Goal: Task Accomplishment & Management: Manage account settings

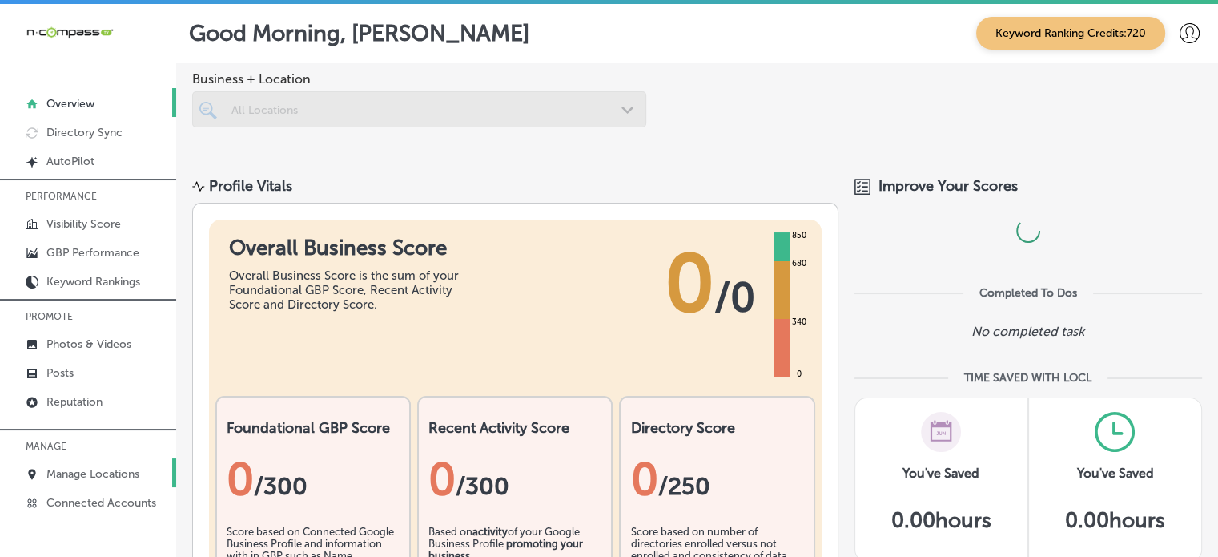
click at [95, 467] on p "Manage Locations" at bounding box center [92, 474] width 93 height 14
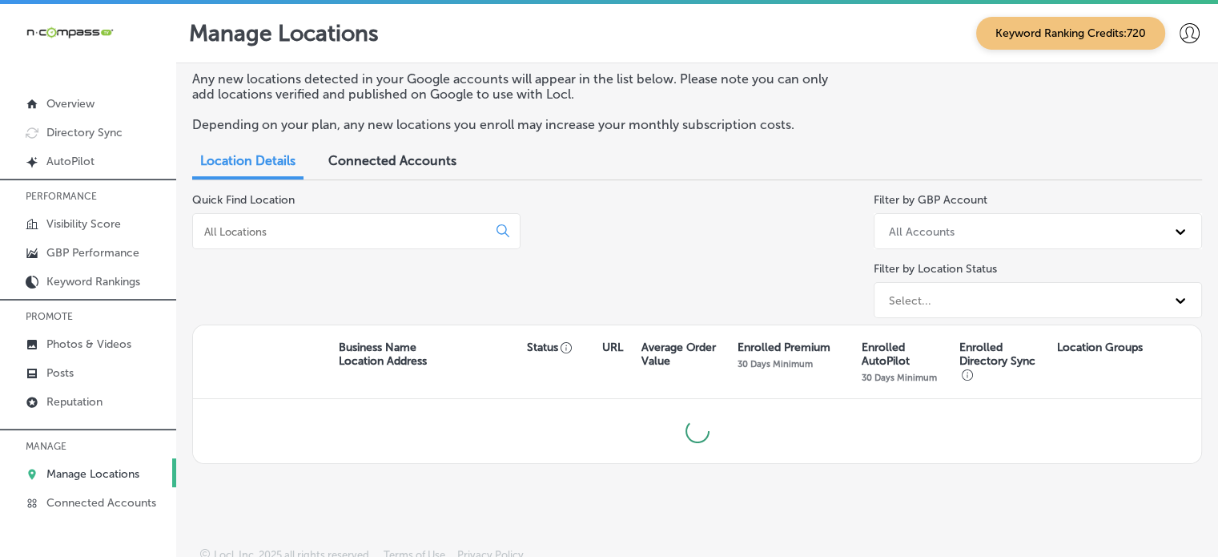
click at [407, 229] on input at bounding box center [343, 231] width 281 height 14
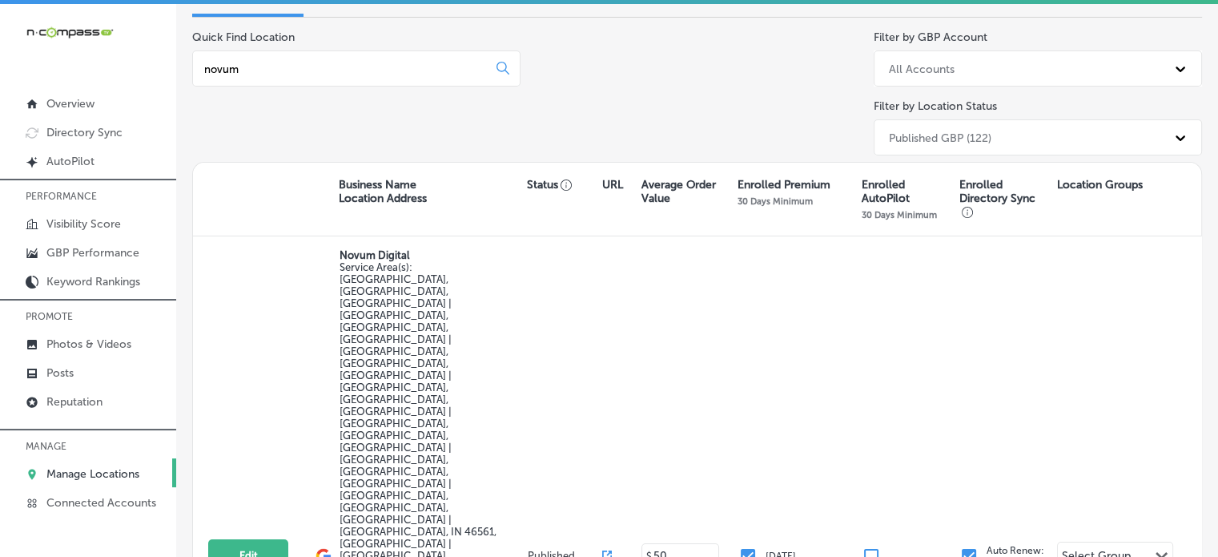
scroll to position [175, 0]
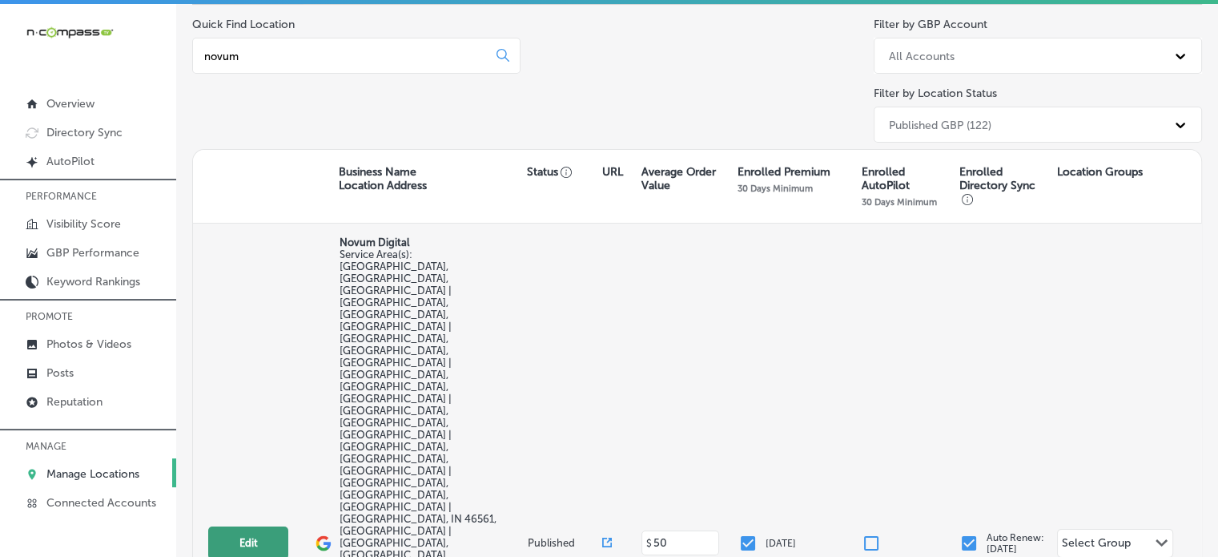
type input "novum"
click at [253, 526] on button "Edit" at bounding box center [248, 542] width 80 height 33
select select "US"
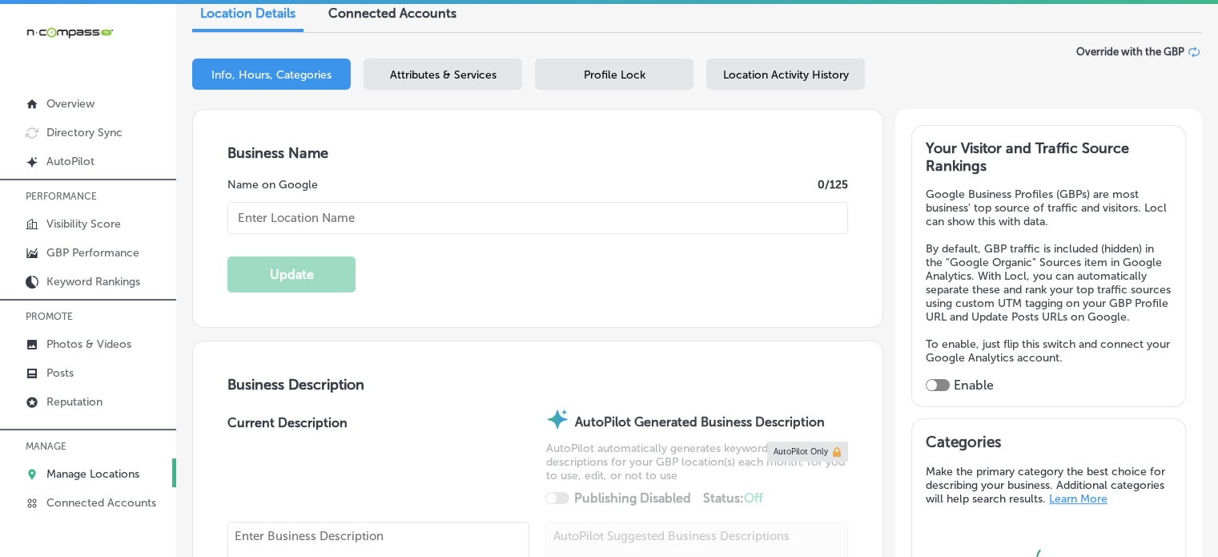
scroll to position [203, 0]
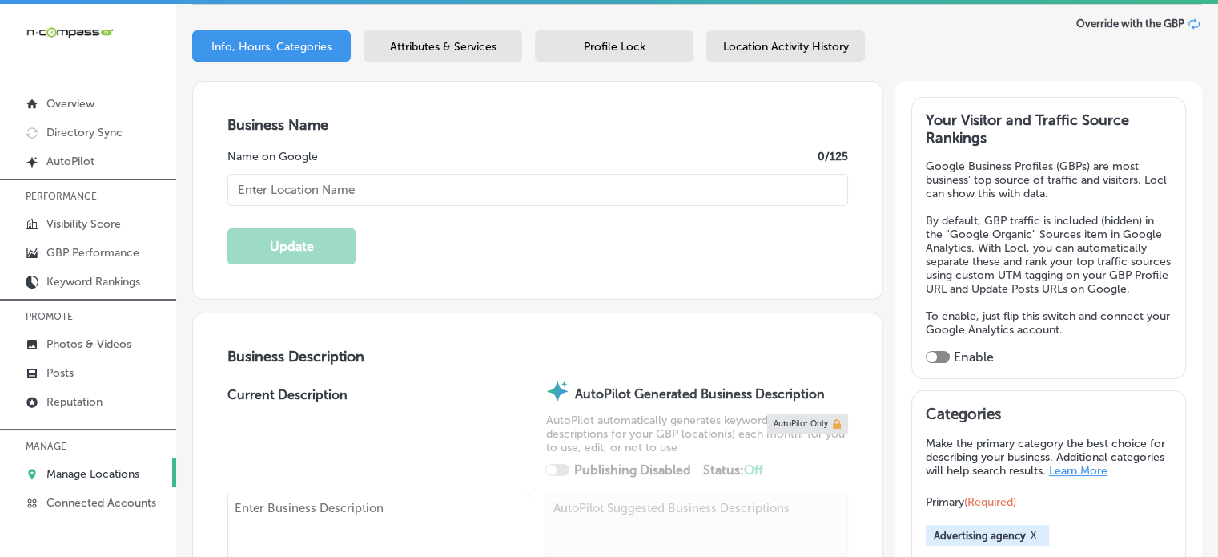
type input "Novum Digital"
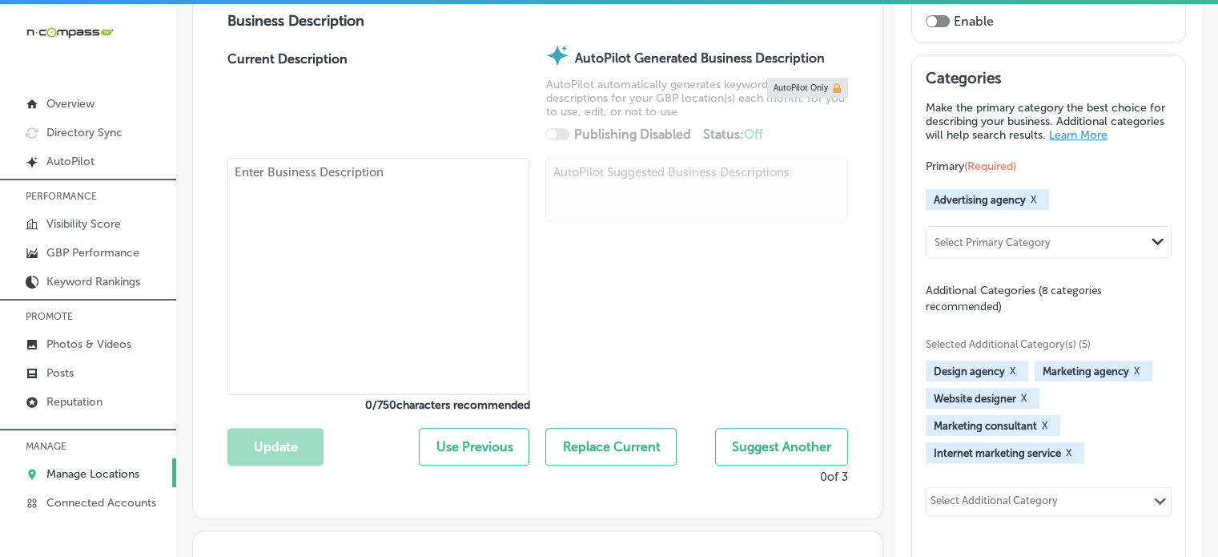
type textarea "Novum Digital is St. [PERSON_NAME] and Elkhart County’s top local marketing and…"
checkbox input "false"
type input "[STREET_ADDRESS]"
type input "[GEOGRAPHIC_DATA]"
type input "46365"
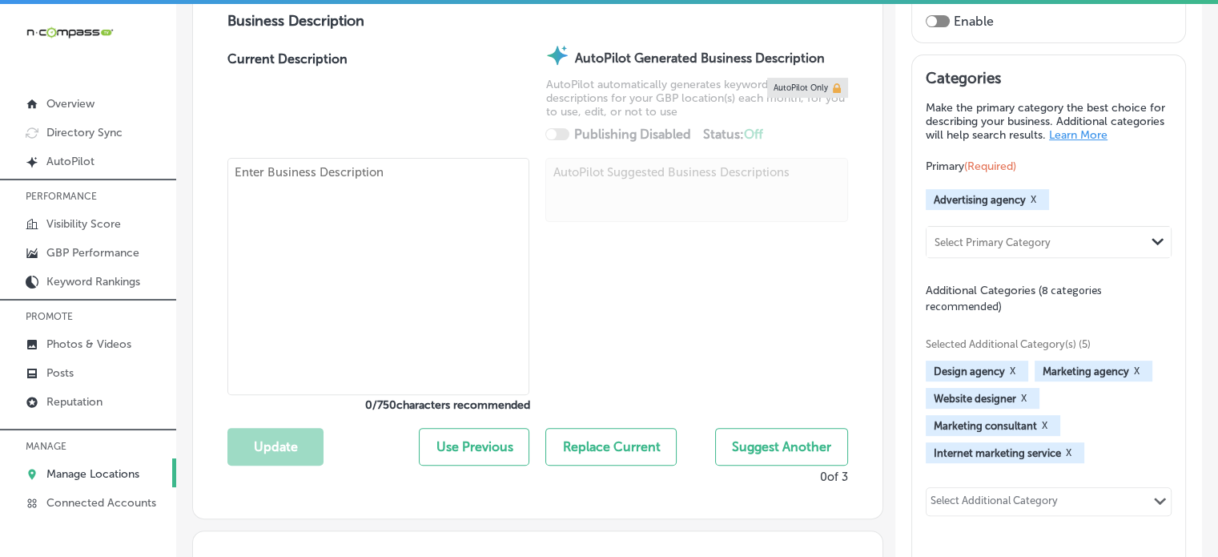
type input "US"
type input "[URL][DOMAIN_NAME]"
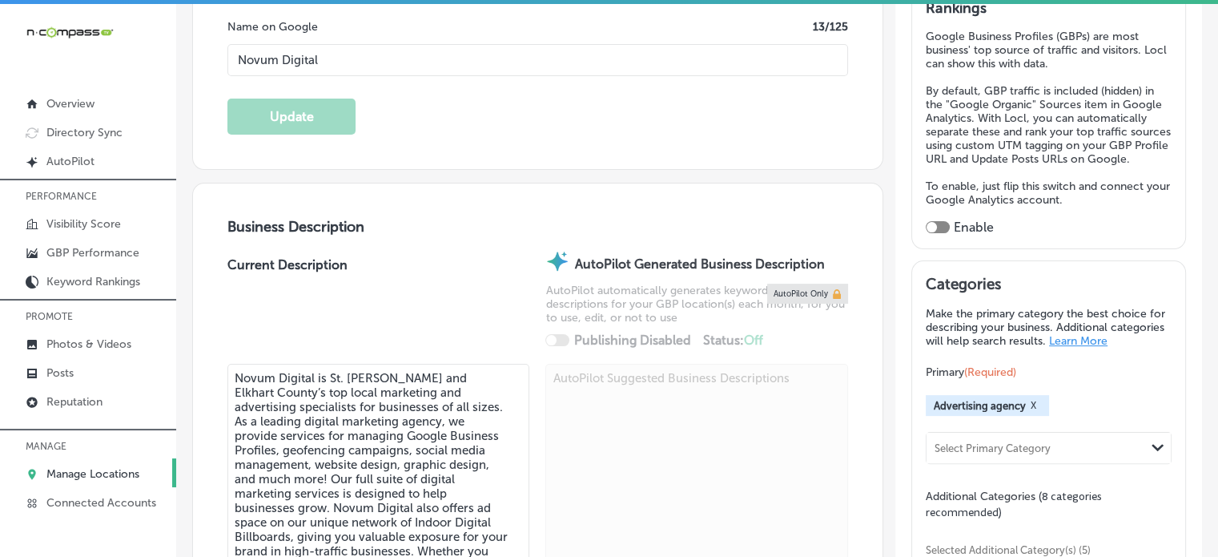
type input "[PHONE_NUMBER]"
checkbox input "true"
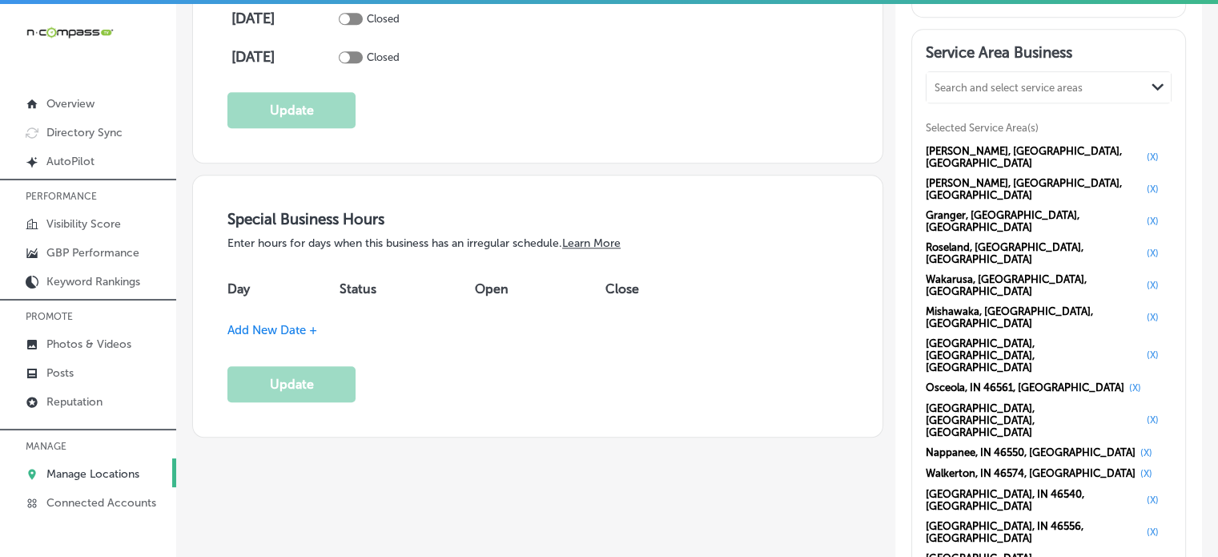
scroll to position [1540, 0]
click at [102, 250] on p "GBP Performance" at bounding box center [92, 253] width 93 height 14
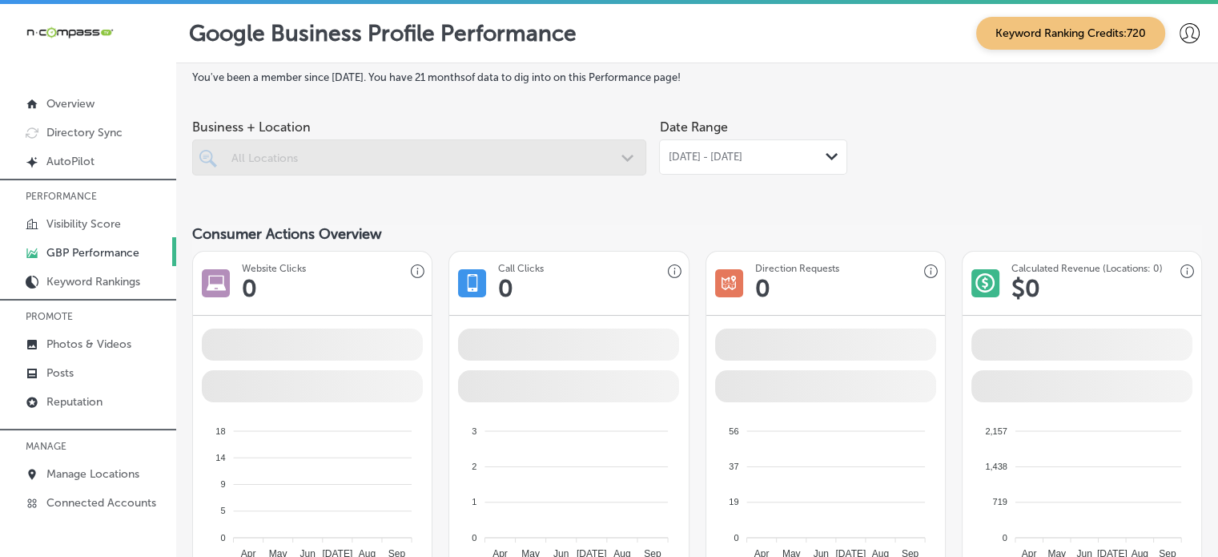
click at [620, 167] on div at bounding box center [419, 157] width 454 height 36
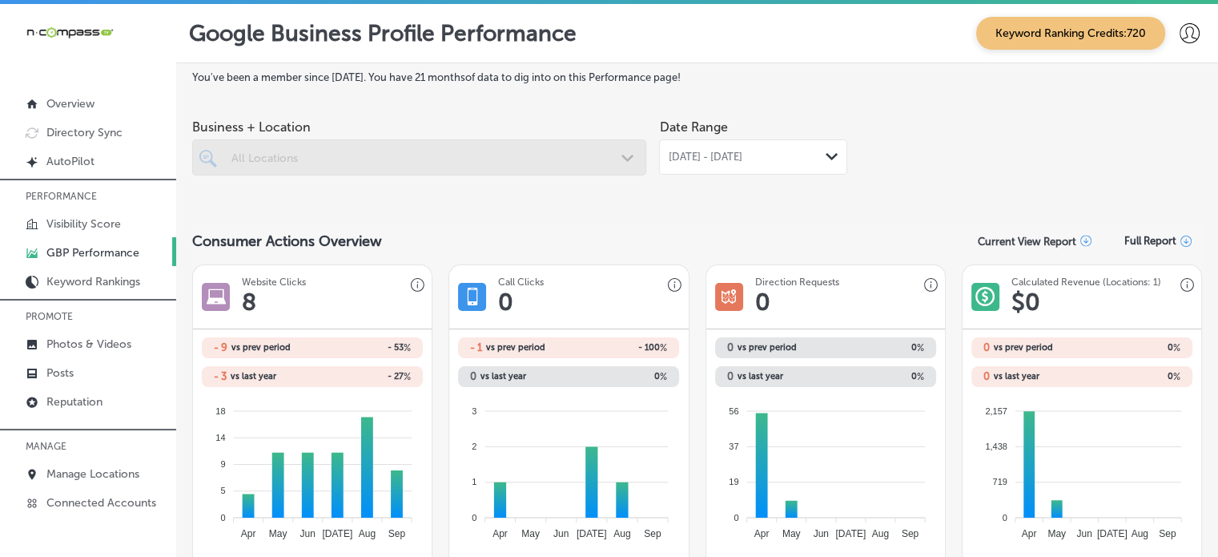
click at [716, 149] on div "[DATE] - [DATE] Path Created with Sketch." at bounding box center [753, 156] width 188 height 35
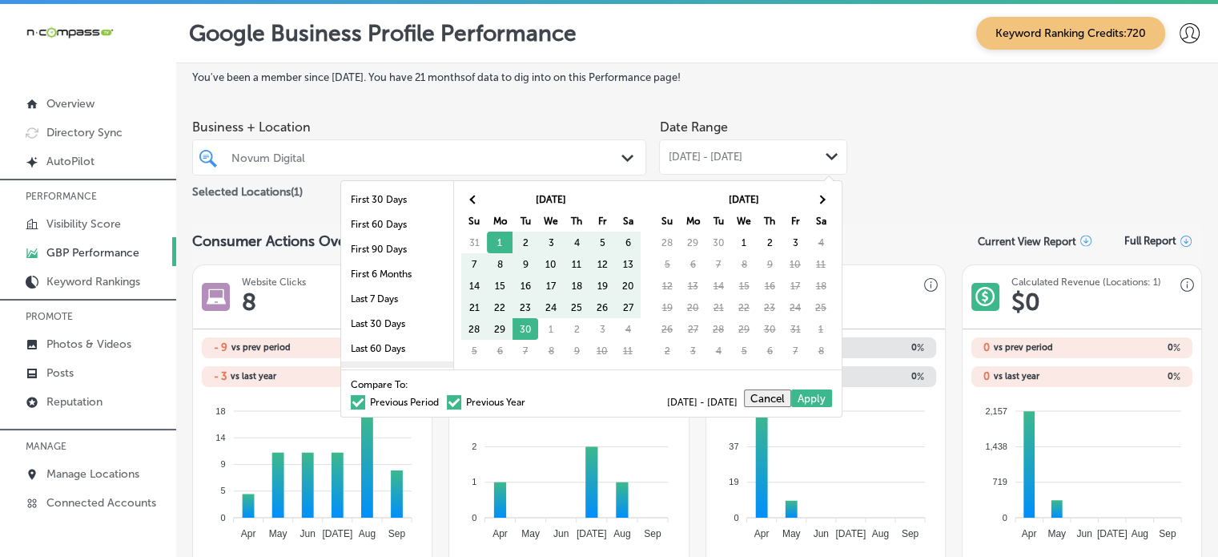
scroll to position [93, 0]
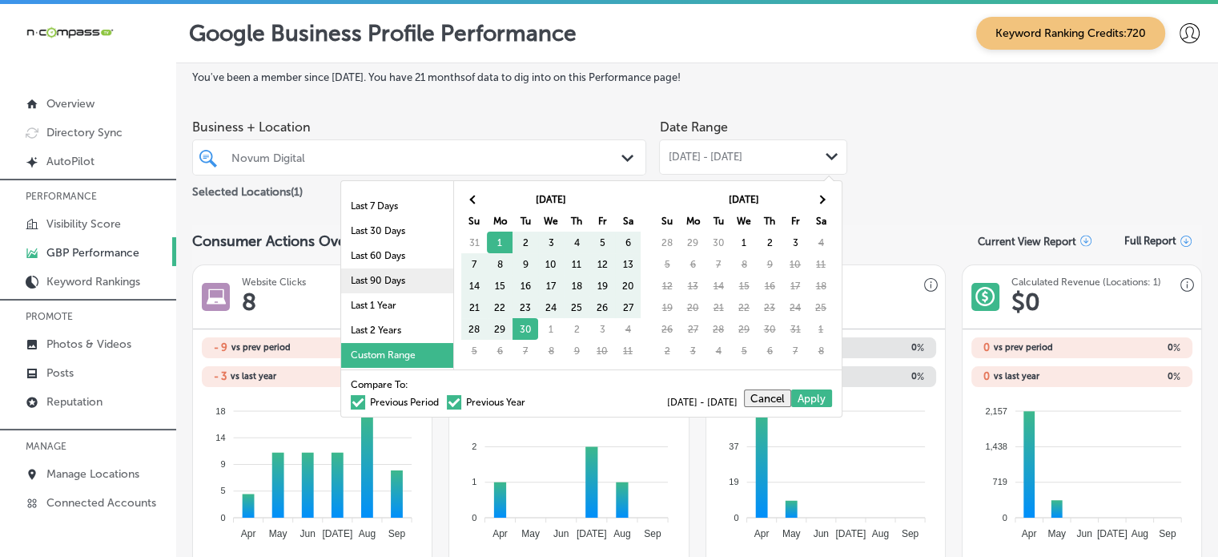
click at [384, 281] on li "Last 90 Days" at bounding box center [397, 280] width 112 height 25
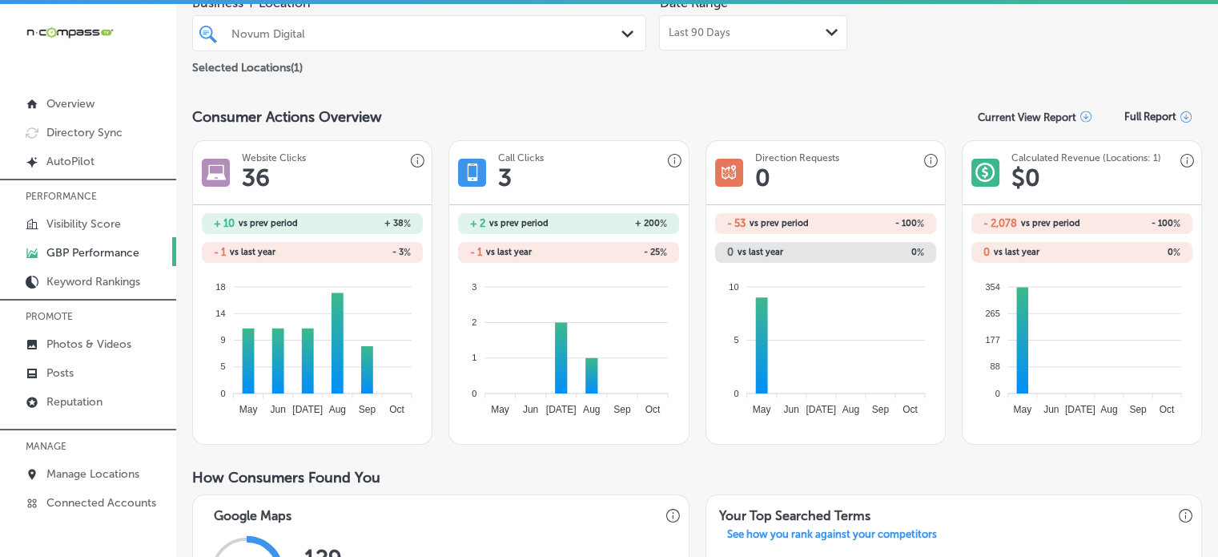
scroll to position [0, 0]
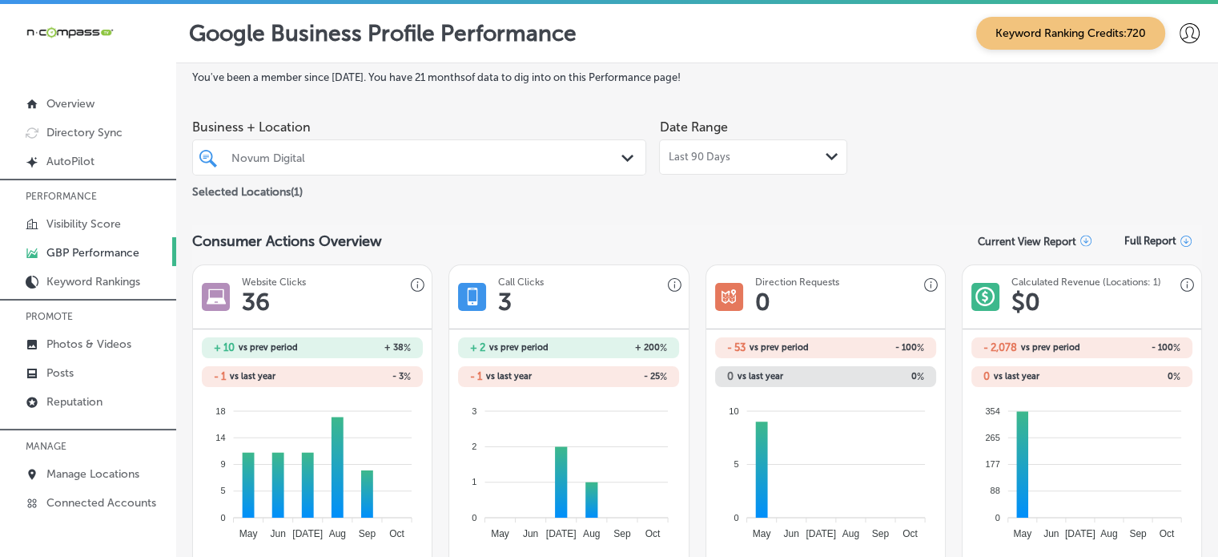
click at [713, 166] on div "Last 90 Days Path Created with Sketch." at bounding box center [753, 156] width 188 height 35
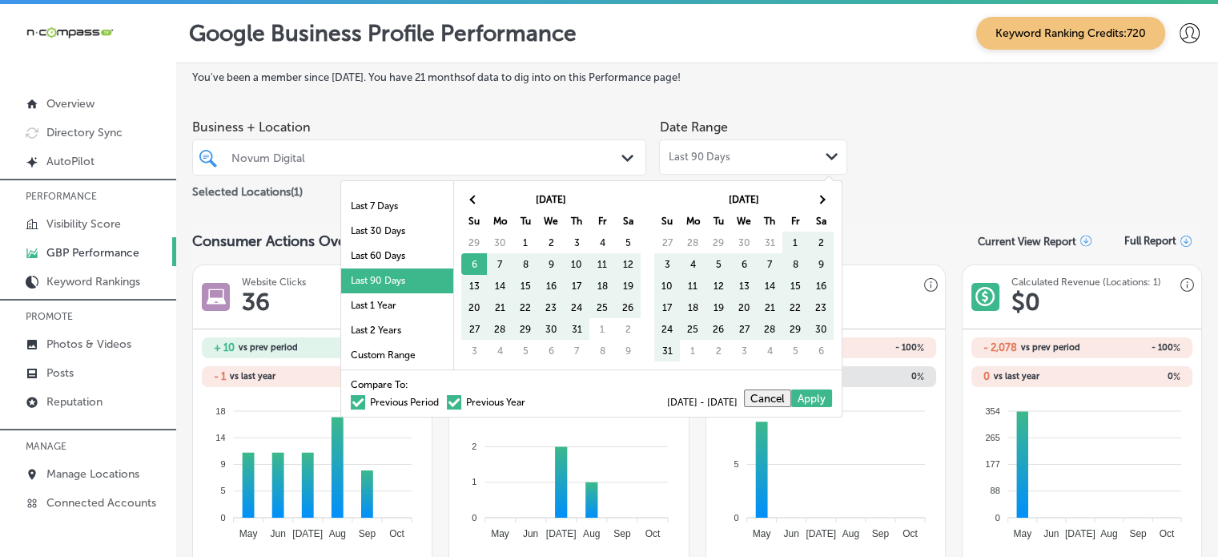
click at [392, 399] on label "Previous Period" at bounding box center [395, 402] width 88 height 10
click at [442, 400] on input "Previous Period" at bounding box center [442, 400] width 0 height 0
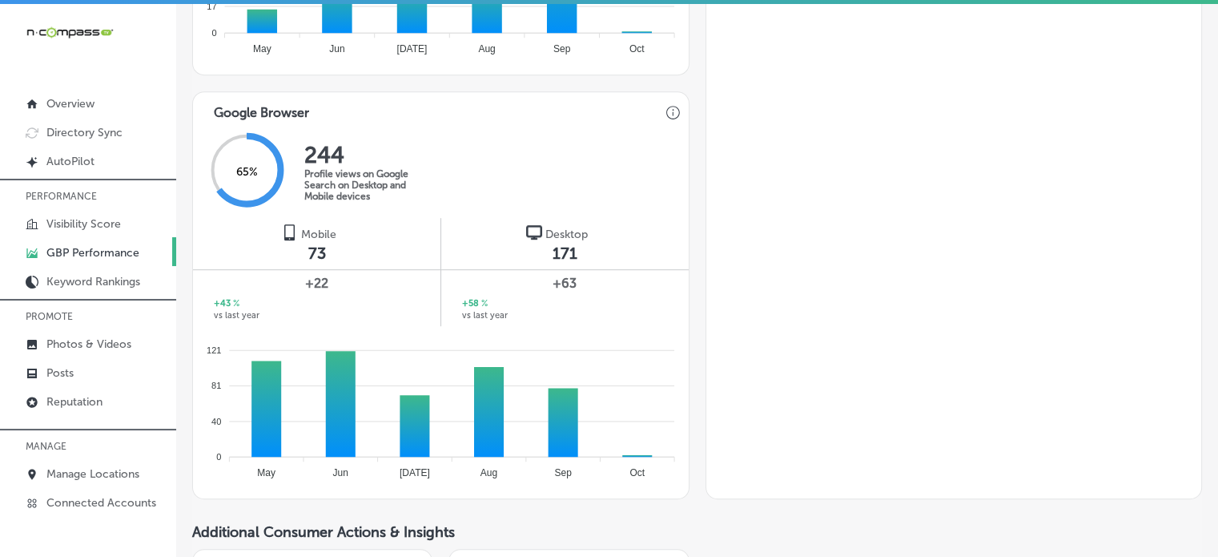
scroll to position [921, 0]
click at [80, 467] on p "Manage Locations" at bounding box center [92, 474] width 93 height 14
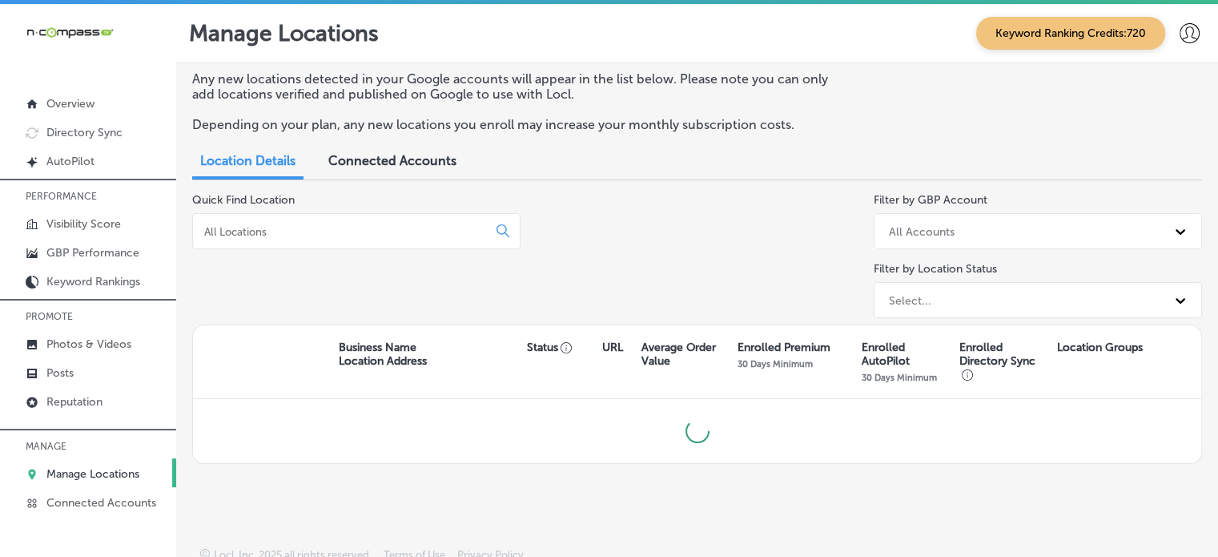
click at [372, 226] on input at bounding box center [343, 231] width 281 height 14
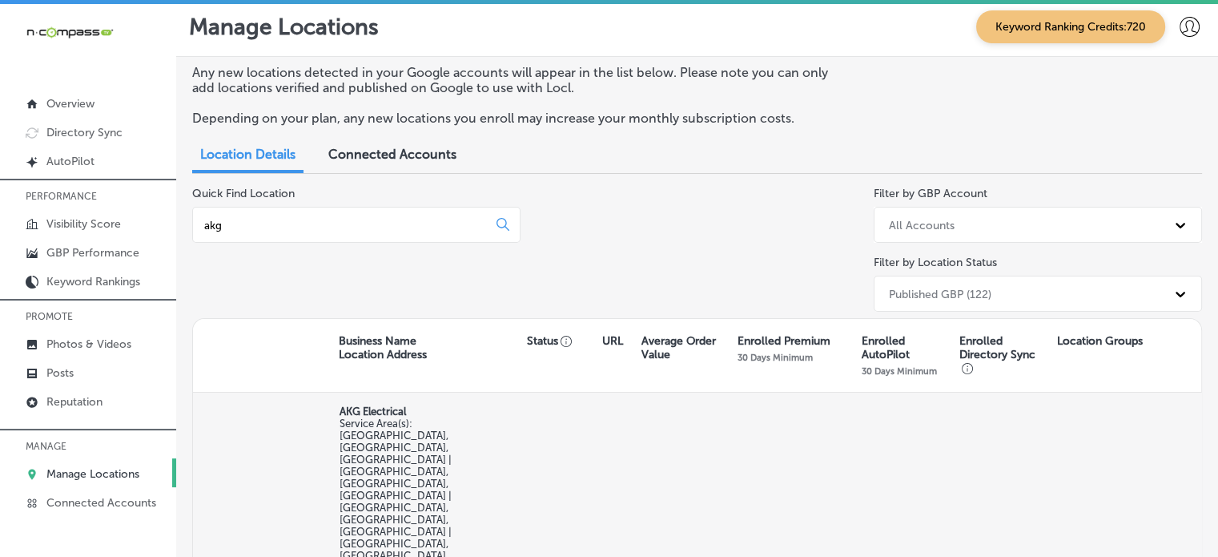
type input "akg"
select select "US"
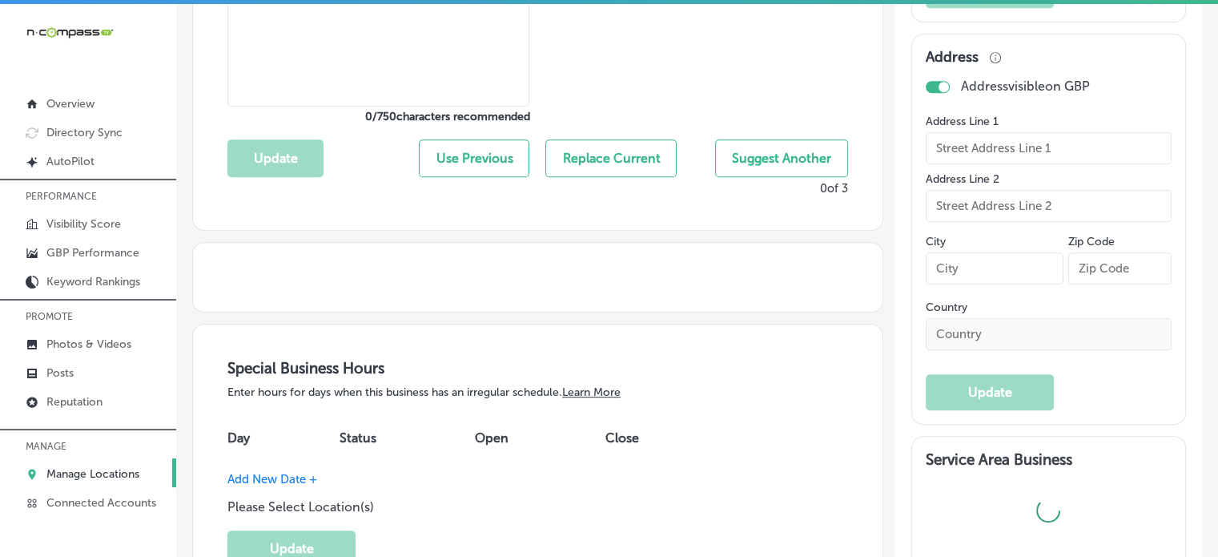
scroll to position [827, 0]
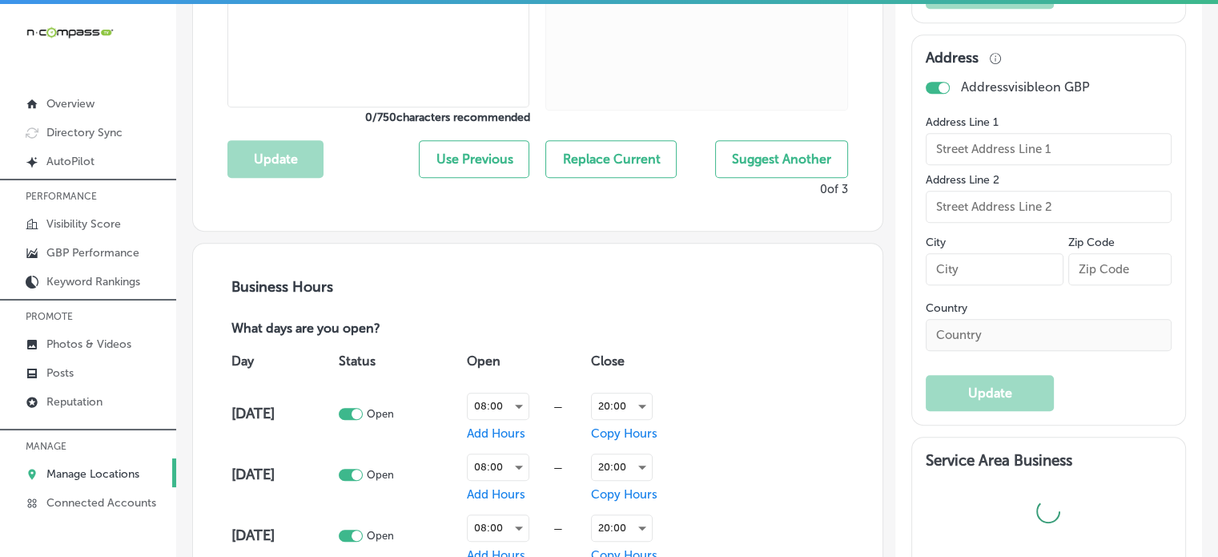
type textarea "AKG Electrical is a trusted electrical company serving [GEOGRAPHIC_DATA], [GEOG…"
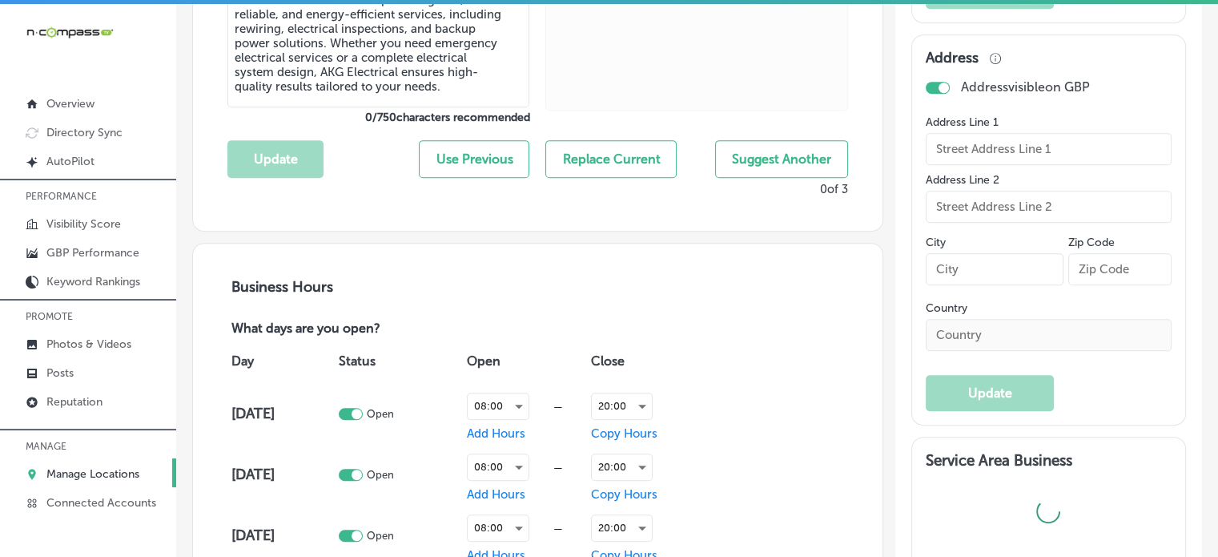
type input "[URL][DOMAIN_NAME]"
checkbox input "true"
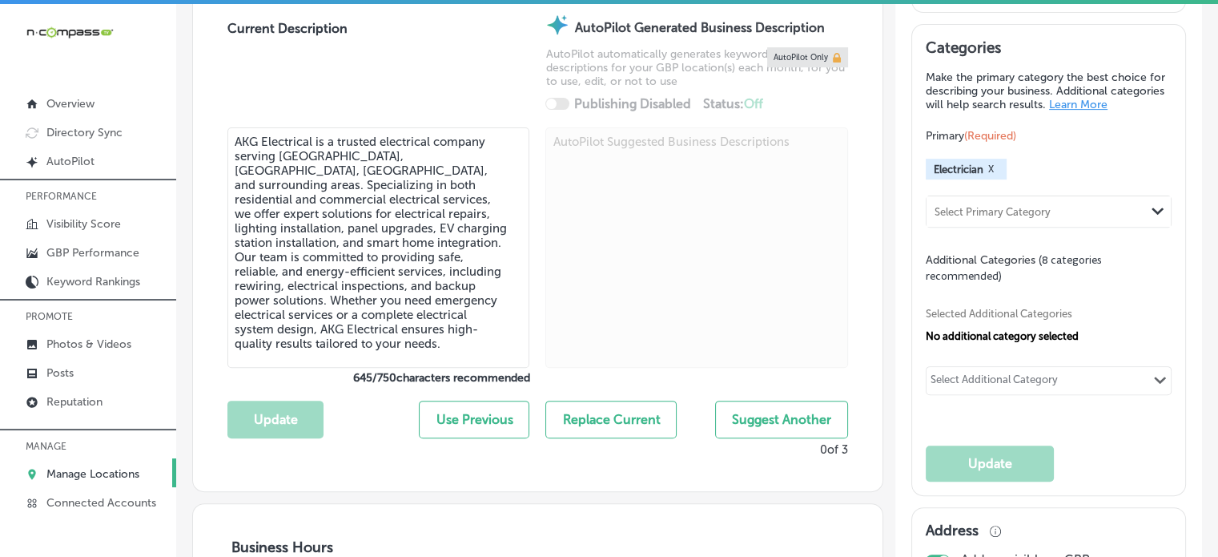
type input "AKG Electrical"
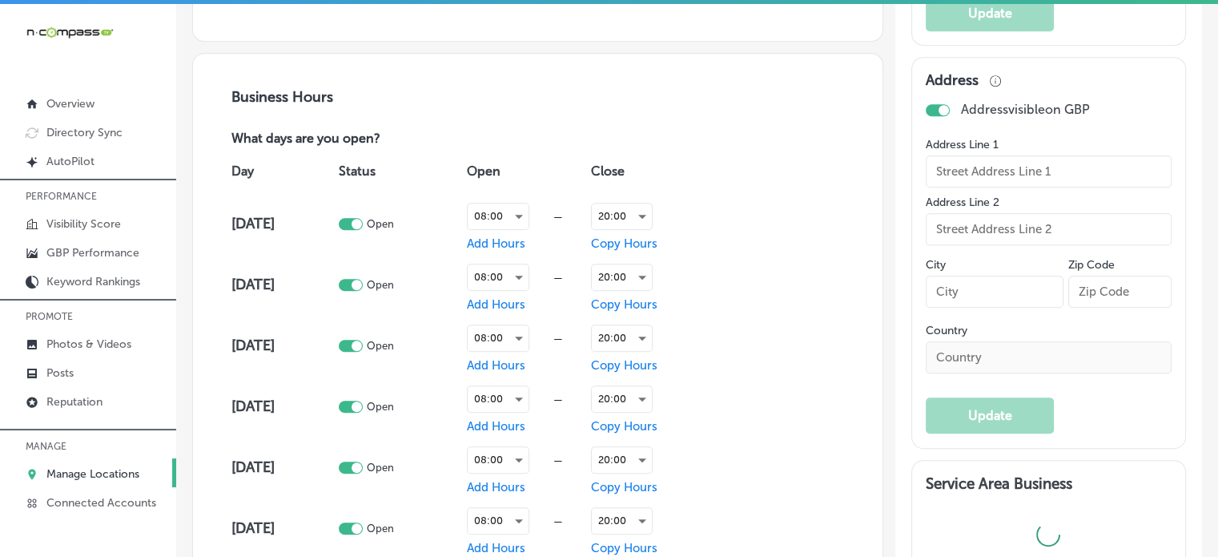
scroll to position [1019, 0]
checkbox input "false"
type input "5635 [PERSON_NAME]"
type input "Arvada"
type input "80002"
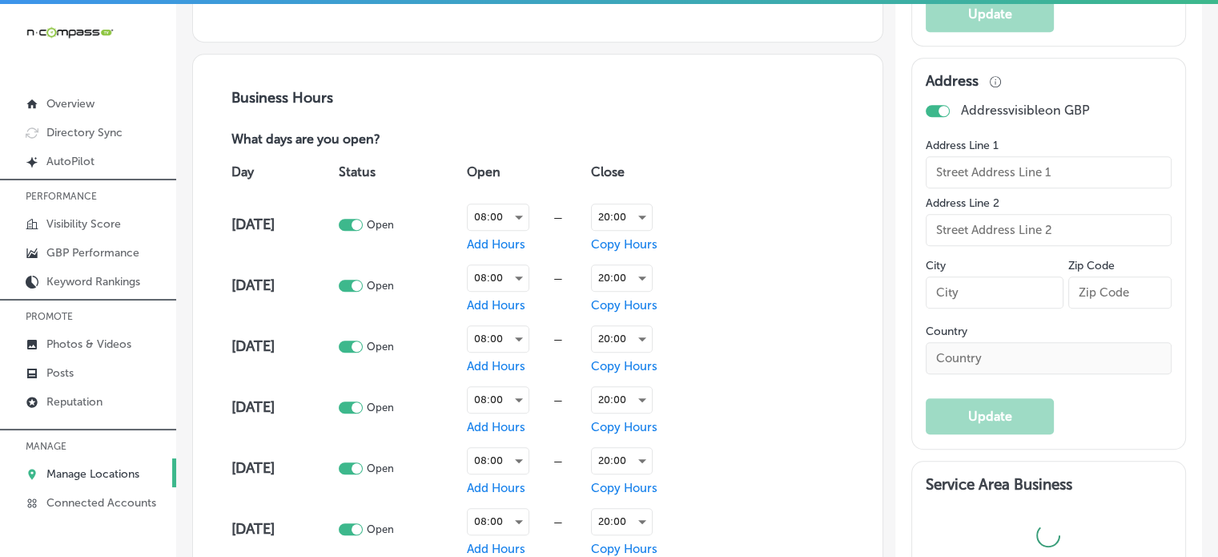
type input "US"
type input "[PHONE_NUMBER]"
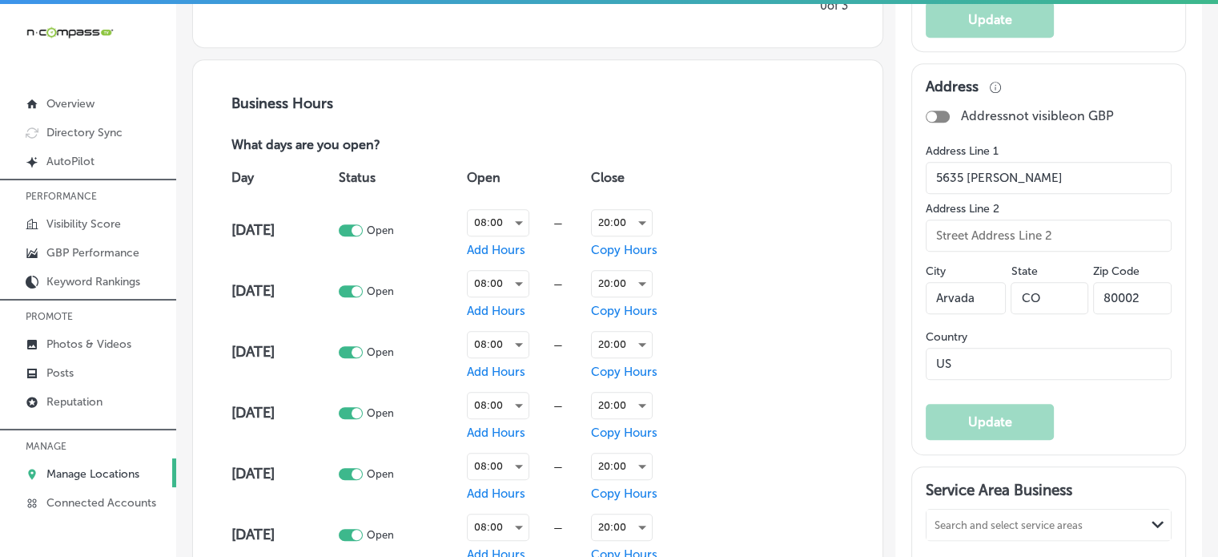
scroll to position [1010, 0]
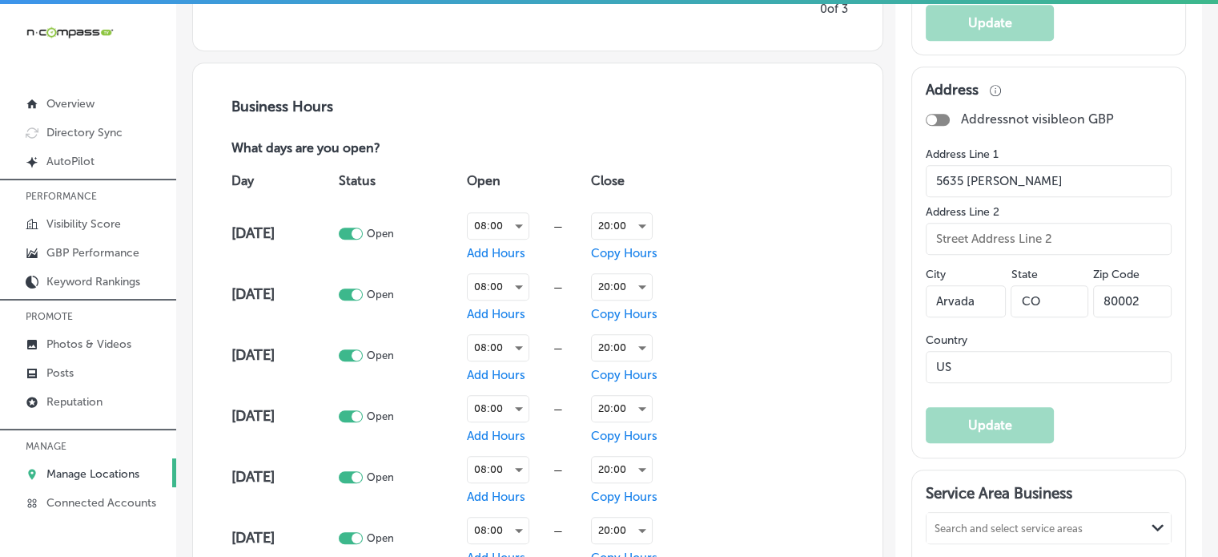
drag, startPoint x: 1007, startPoint y: 189, endPoint x: 891, endPoint y: 198, distance: 116.5
click at [1106, 308] on input "80002" at bounding box center [1132, 301] width 78 height 32
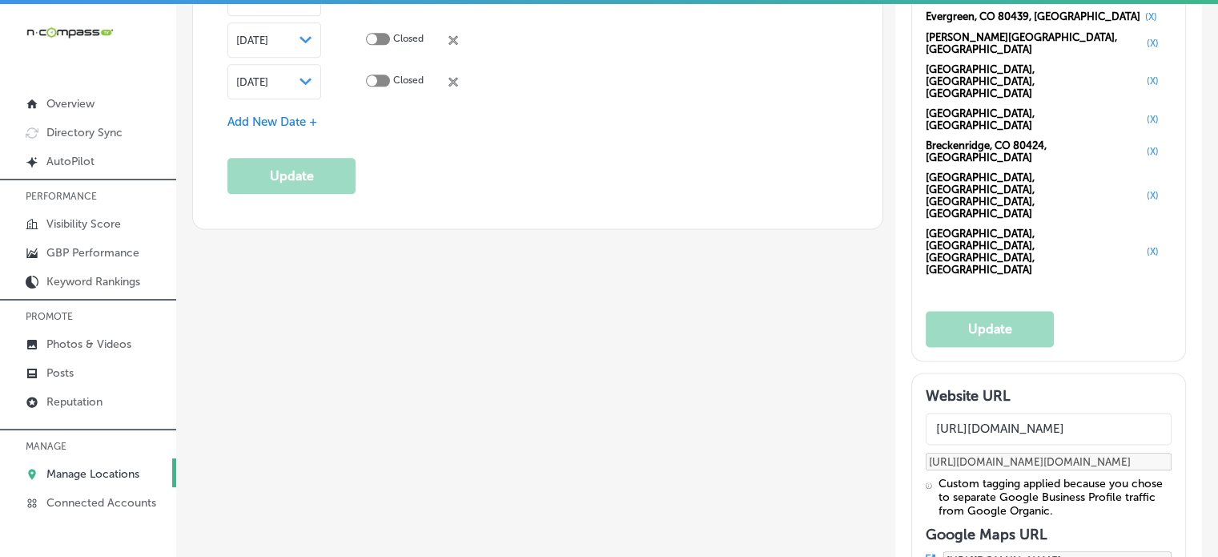
scroll to position [2134, 0]
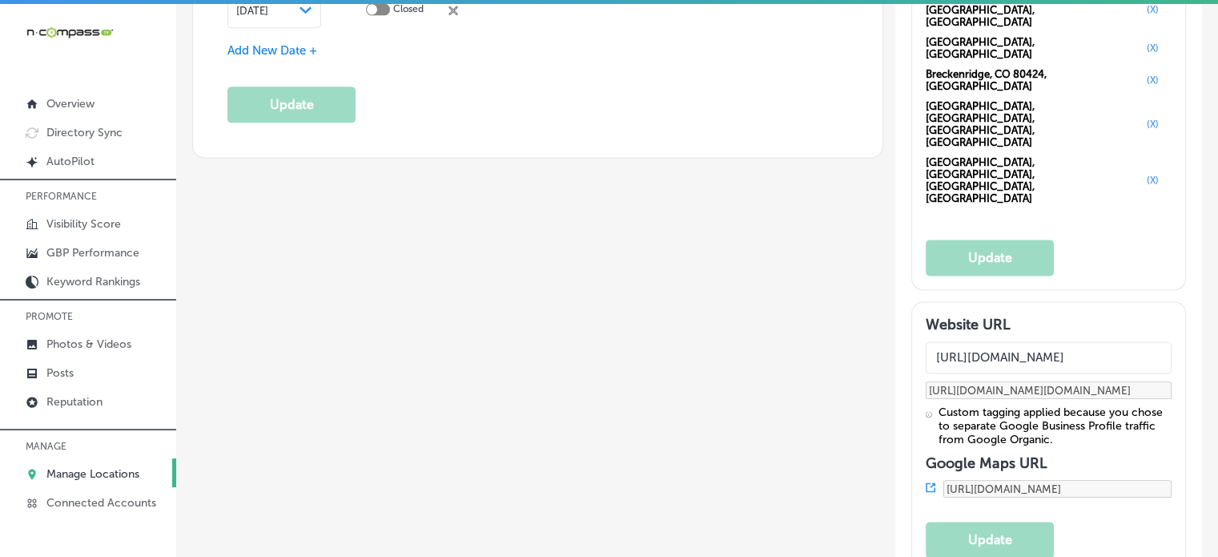
drag, startPoint x: 1048, startPoint y: 284, endPoint x: 949, endPoint y: 285, distance: 98.5
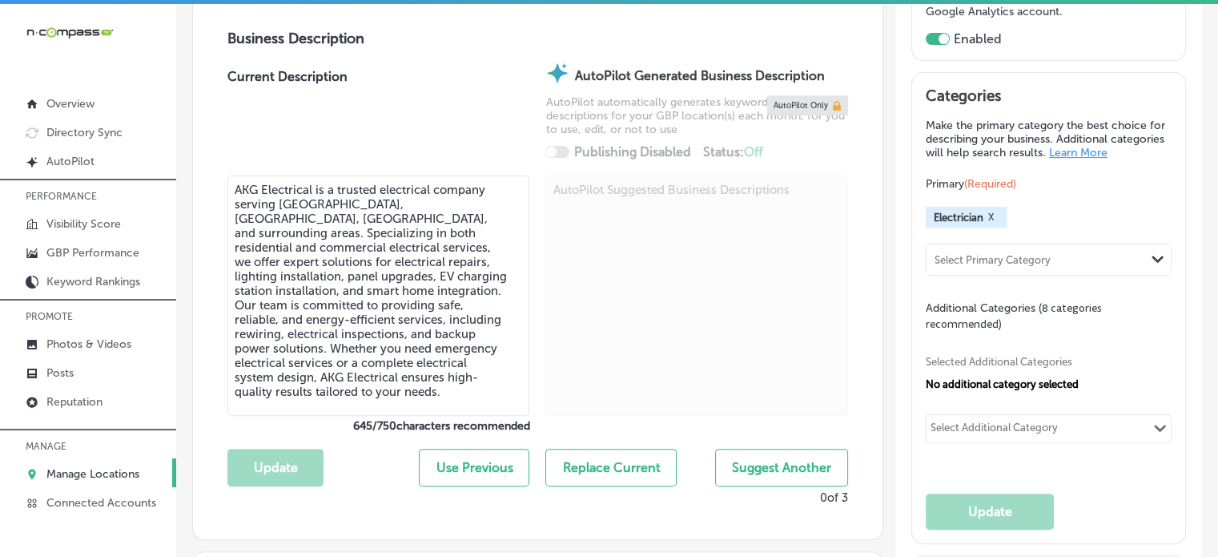
scroll to position [519, 0]
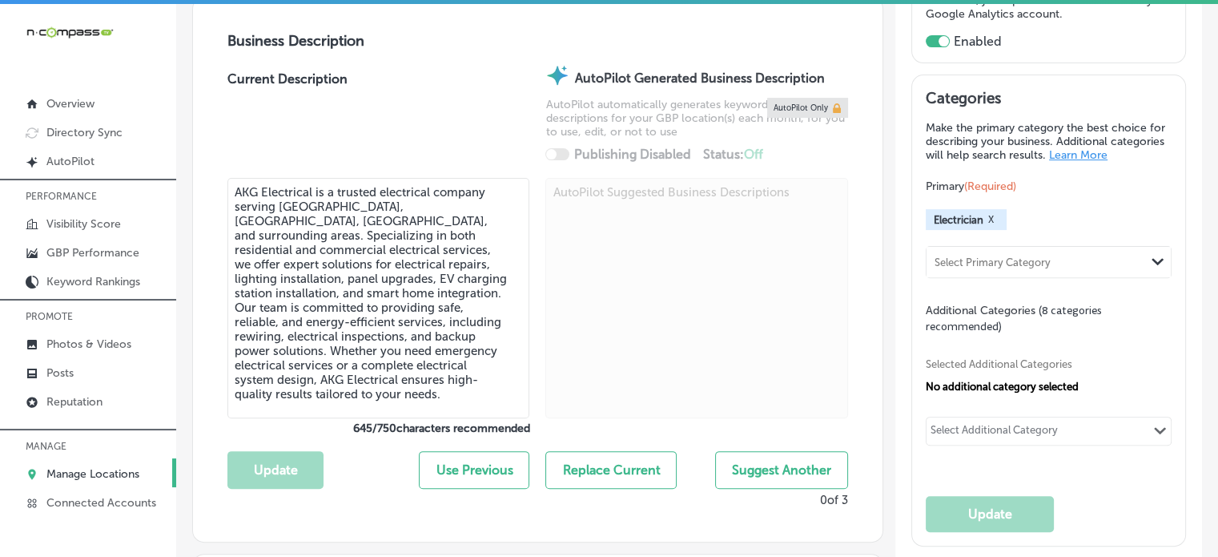
click at [77, 475] on p "Manage Locations" at bounding box center [92, 474] width 93 height 14
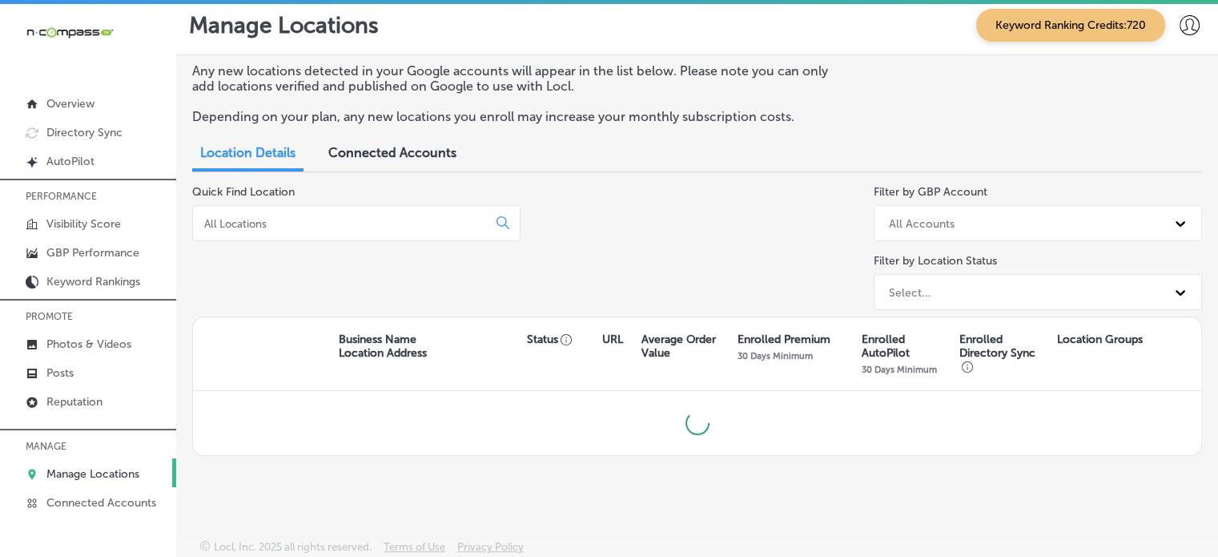
scroll to position [6, 0]
click at [321, 223] on input at bounding box center [343, 225] width 281 height 14
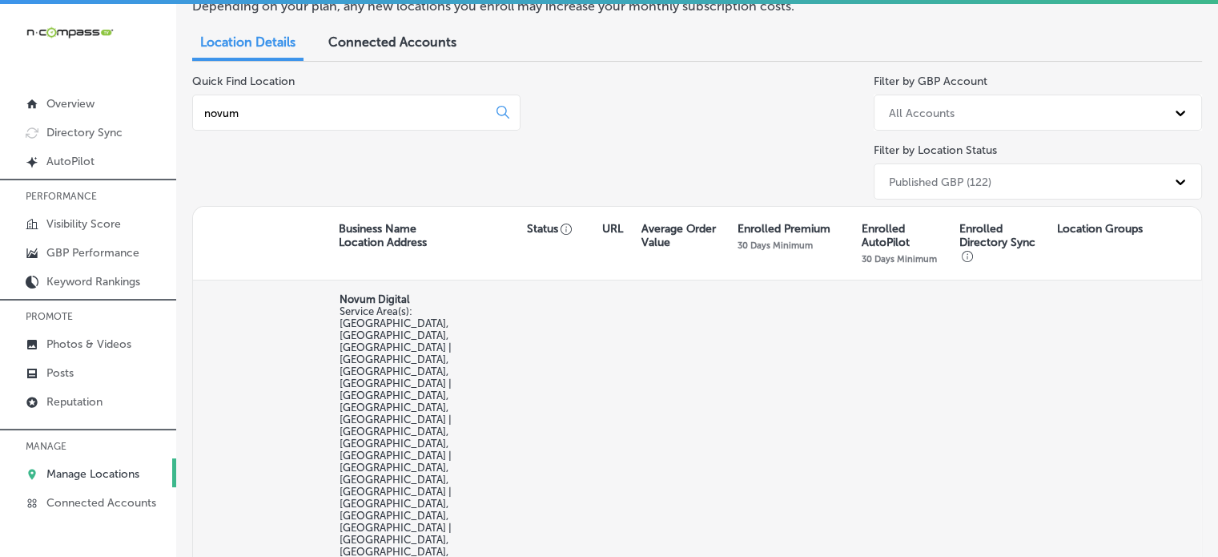
scroll to position [123, 0]
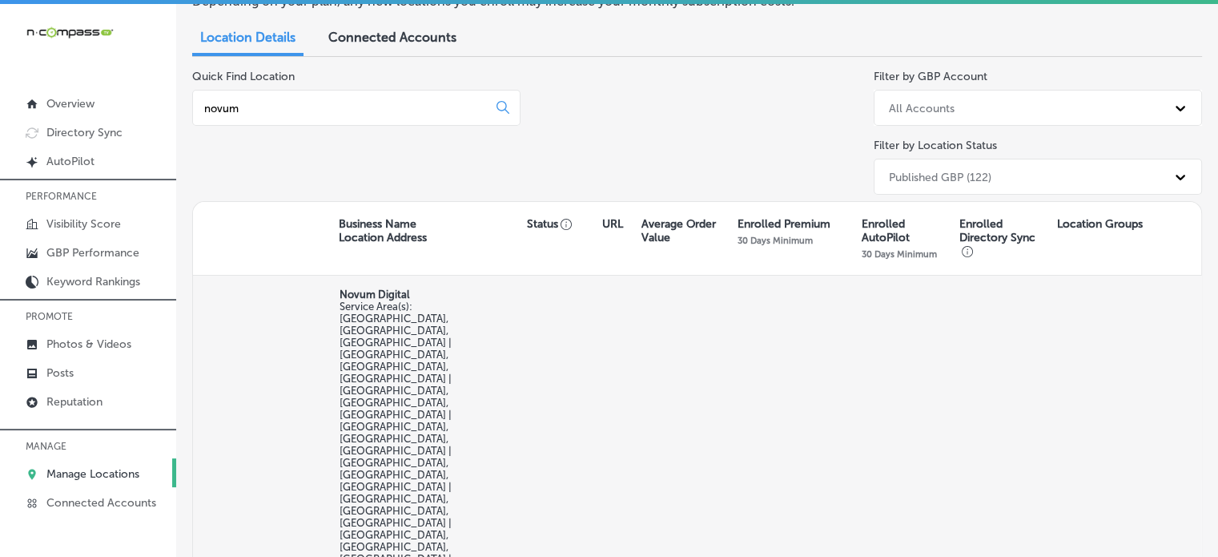
type input "novum"
select select "US"
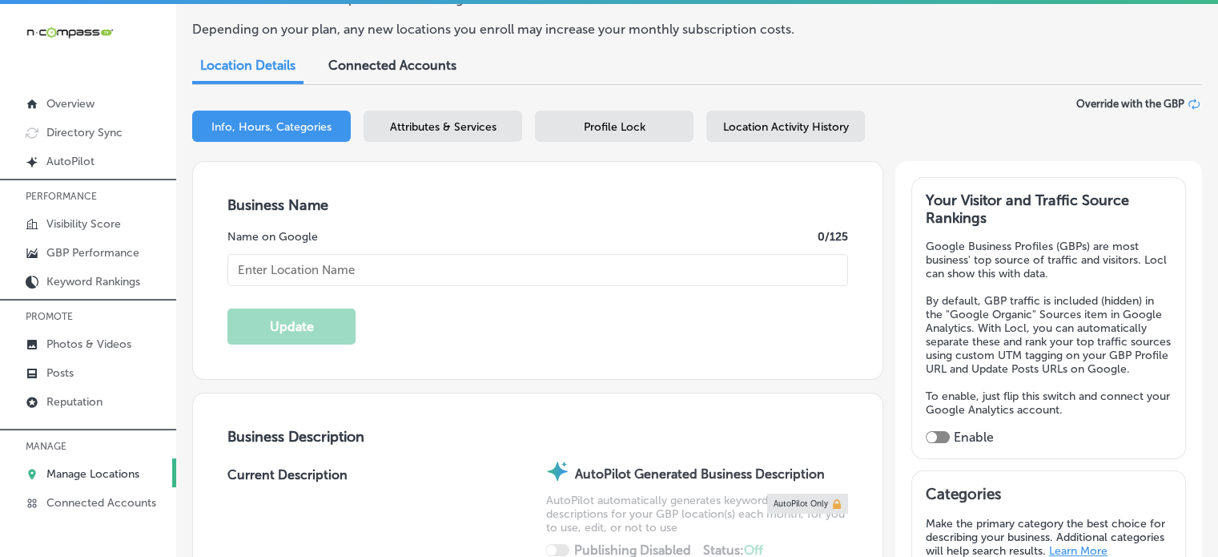
scroll to position [151, 0]
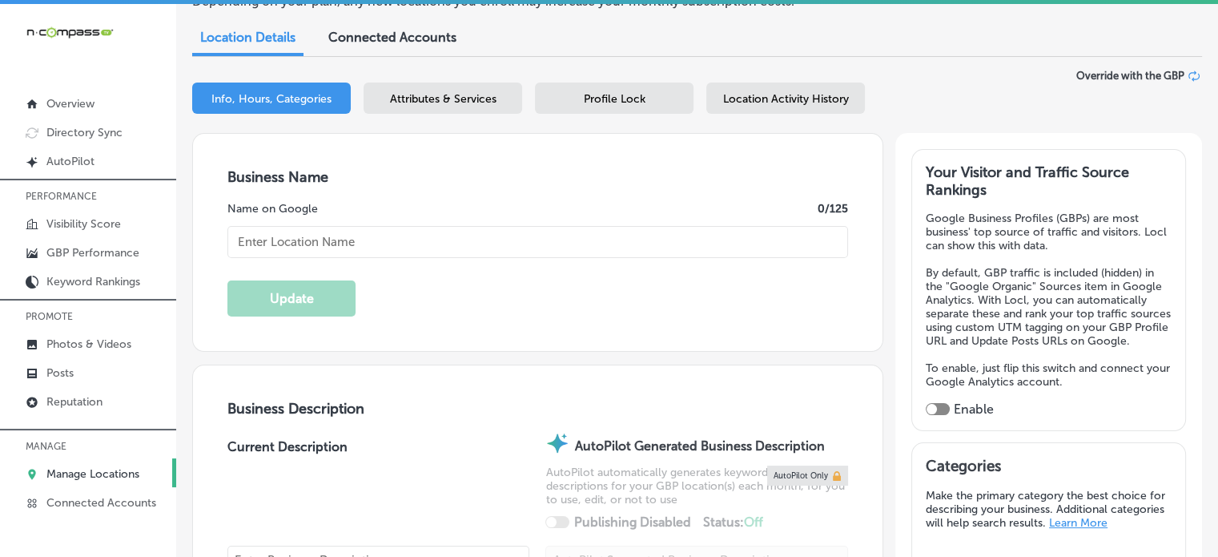
type input "Novum Digital"
checkbox input "false"
type input "[STREET_ADDRESS]"
type input "[GEOGRAPHIC_DATA]"
type input "46365"
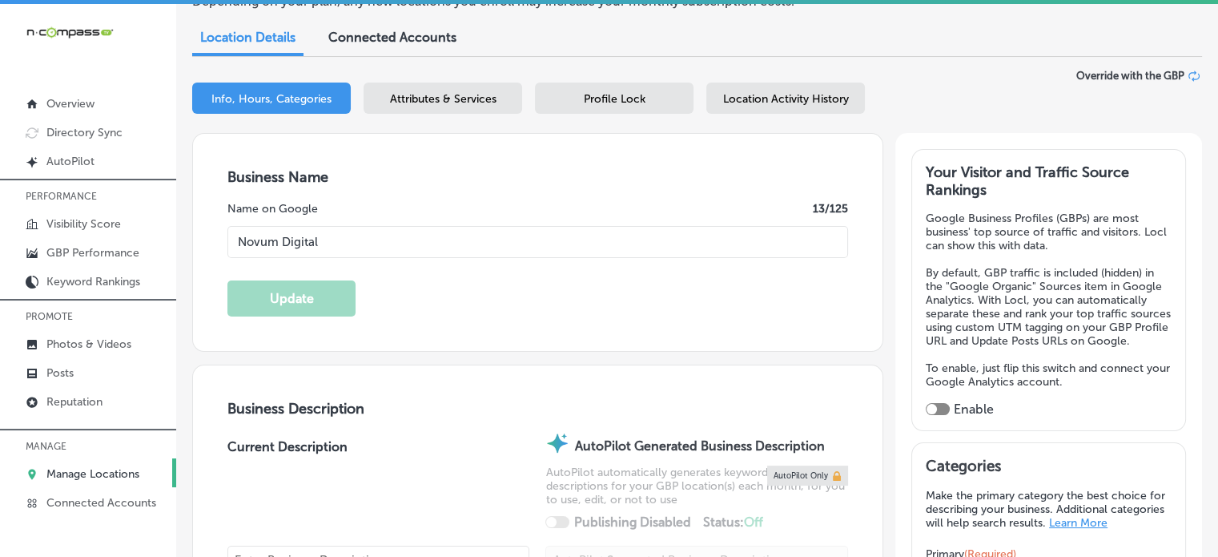
type input "US"
type input "[URL][DOMAIN_NAME]"
type textarea "Novum Digital is St. [PERSON_NAME] and Elkhart County’s top local marketing and…"
type input "[PHONE_NUMBER]"
checkbox input "true"
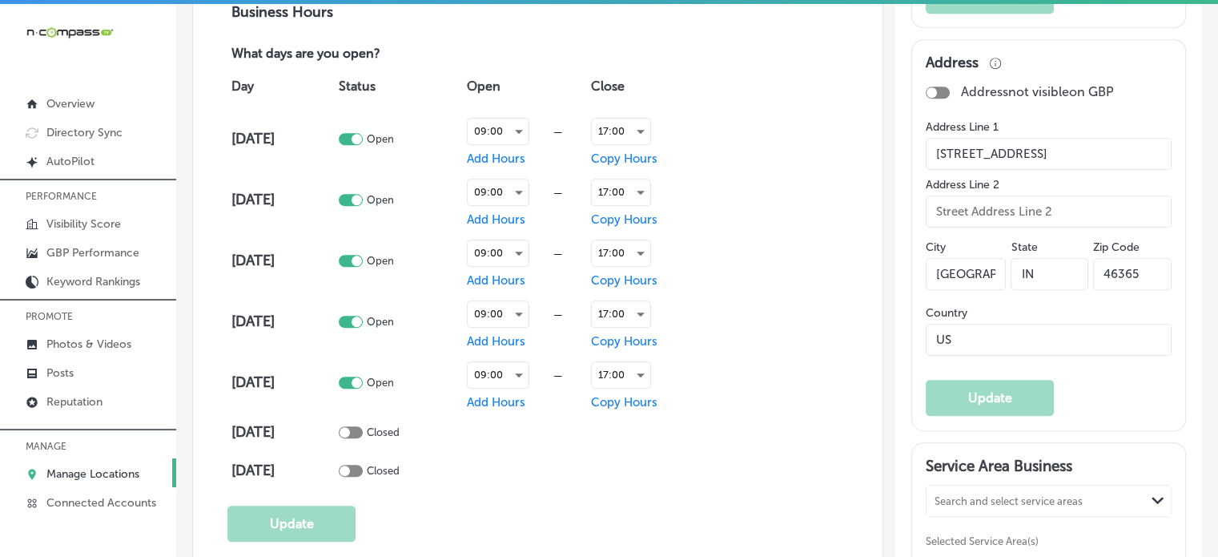
scroll to position [1129, 0]
click at [996, 168] on input "[STREET_ADDRESS]" at bounding box center [1049, 152] width 246 height 32
click at [969, 285] on input "[GEOGRAPHIC_DATA]" at bounding box center [966, 272] width 80 height 32
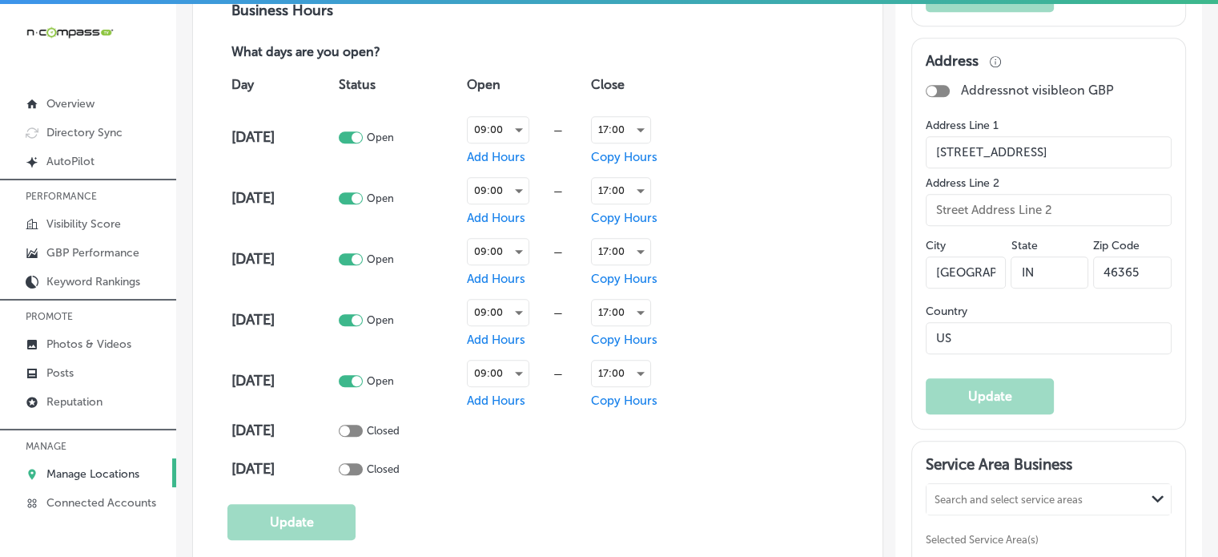
click at [969, 285] on input "[GEOGRAPHIC_DATA]" at bounding box center [966, 272] width 80 height 32
click at [1124, 286] on input "46365" at bounding box center [1132, 272] width 78 height 32
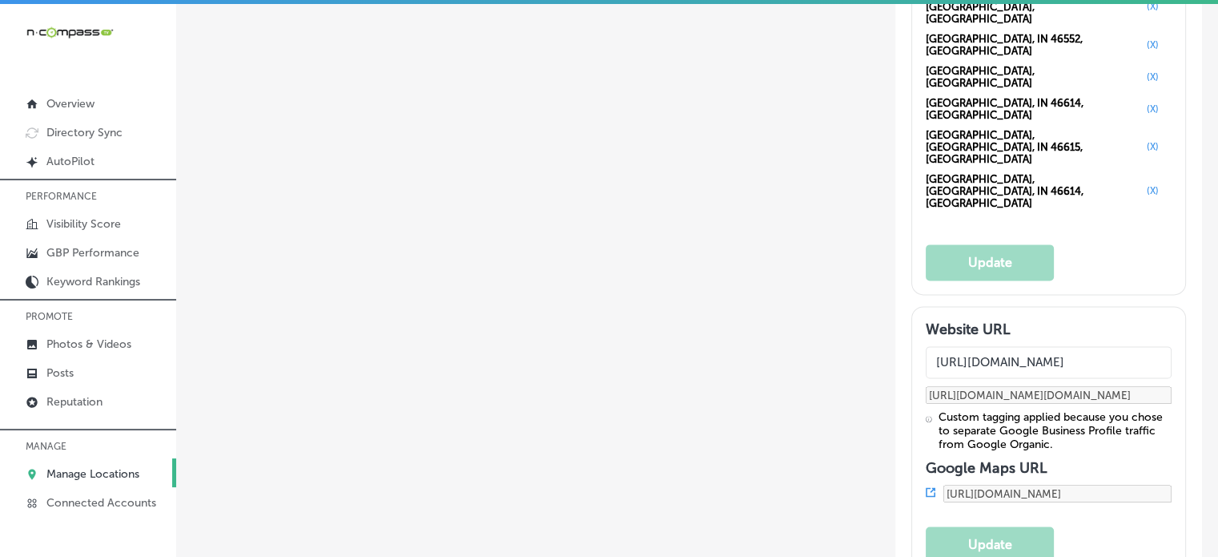
scroll to position [2114, 0]
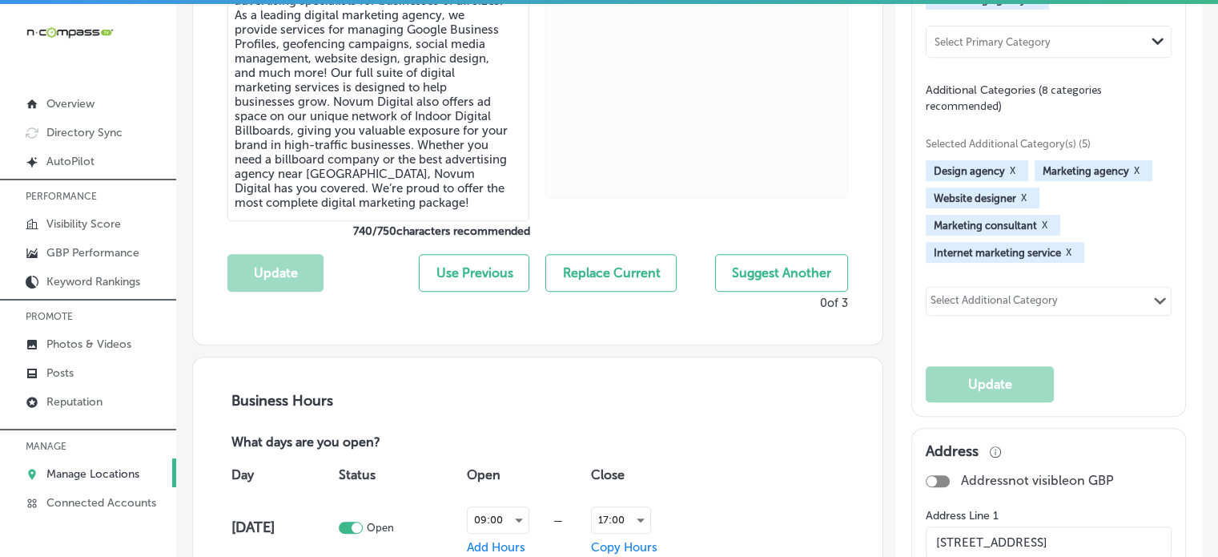
scroll to position [644, 0]
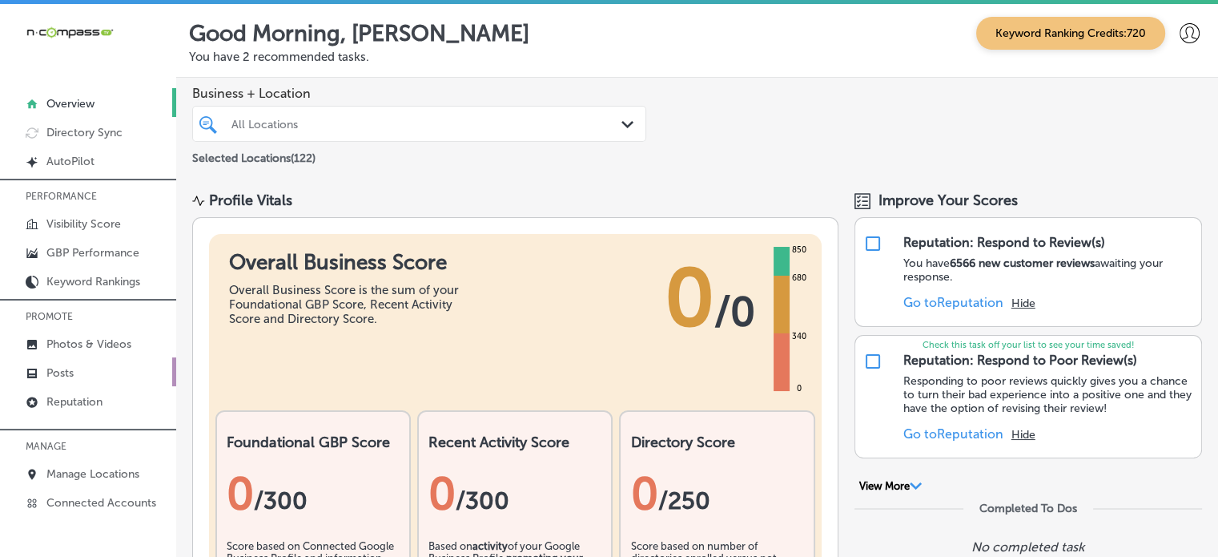
click at [69, 376] on p "Posts" at bounding box center [59, 373] width 27 height 14
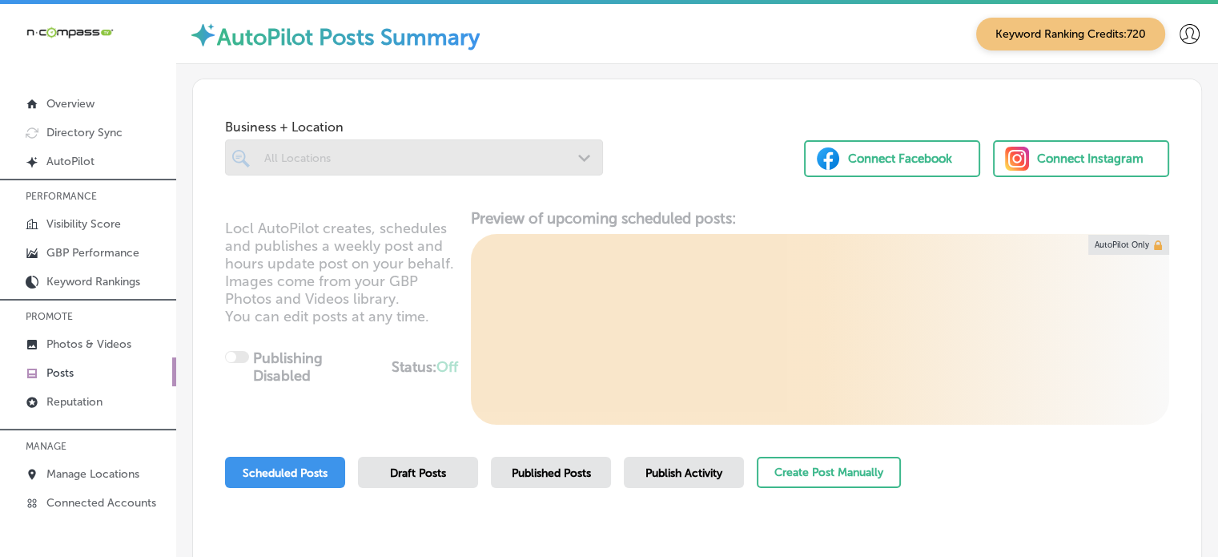
click at [451, 149] on div at bounding box center [414, 157] width 378 height 36
click at [484, 155] on div at bounding box center [414, 157] width 378 height 36
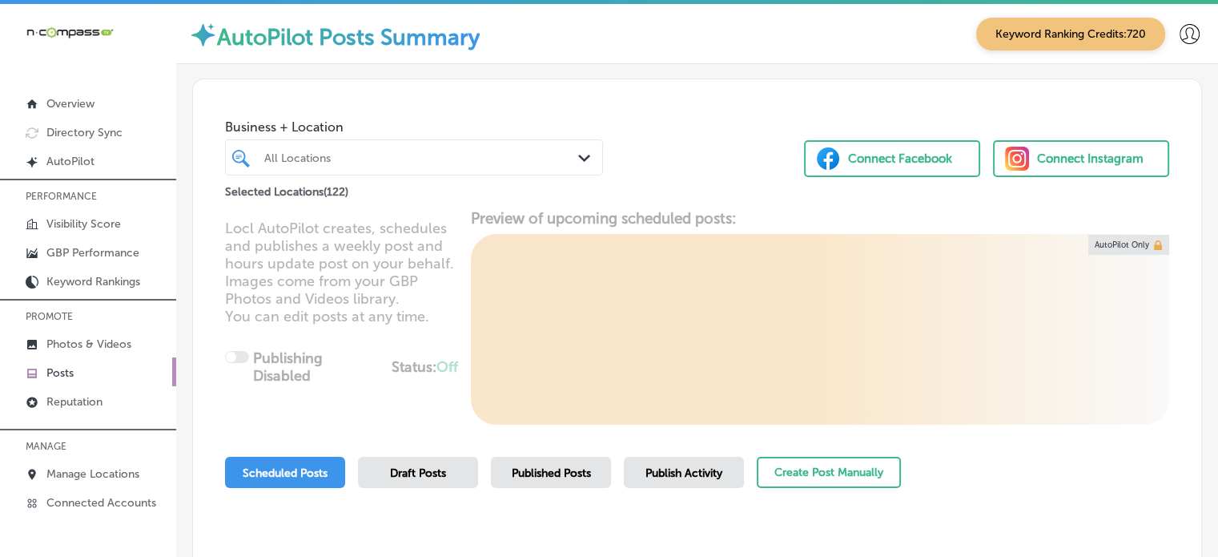
click at [484, 155] on div "All Locations" at bounding box center [422, 158] width 316 height 14
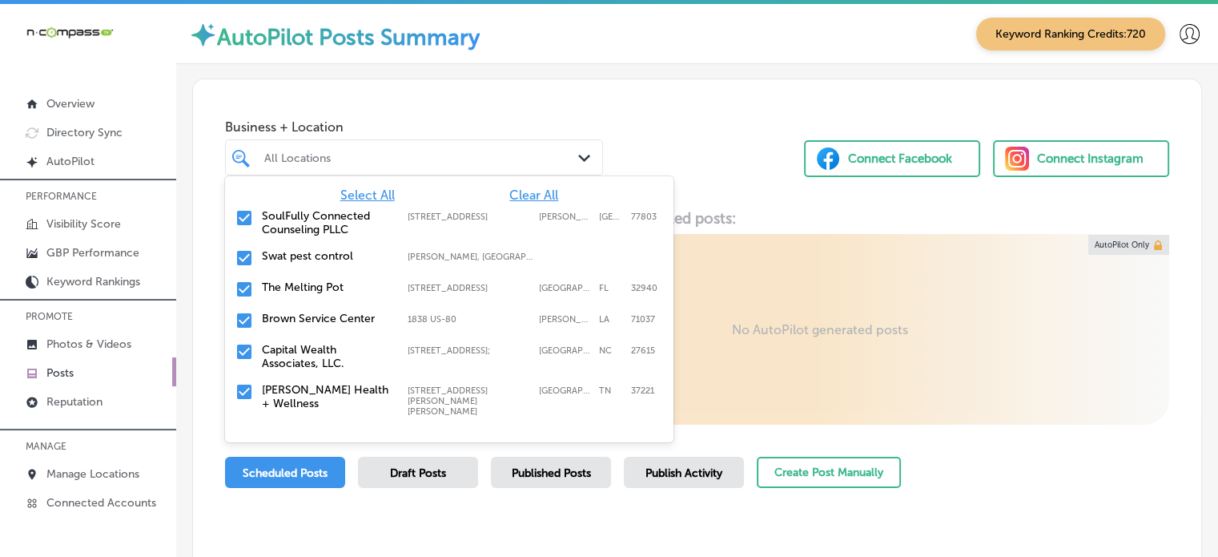
click at [536, 196] on span "Clear All" at bounding box center [533, 194] width 49 height 15
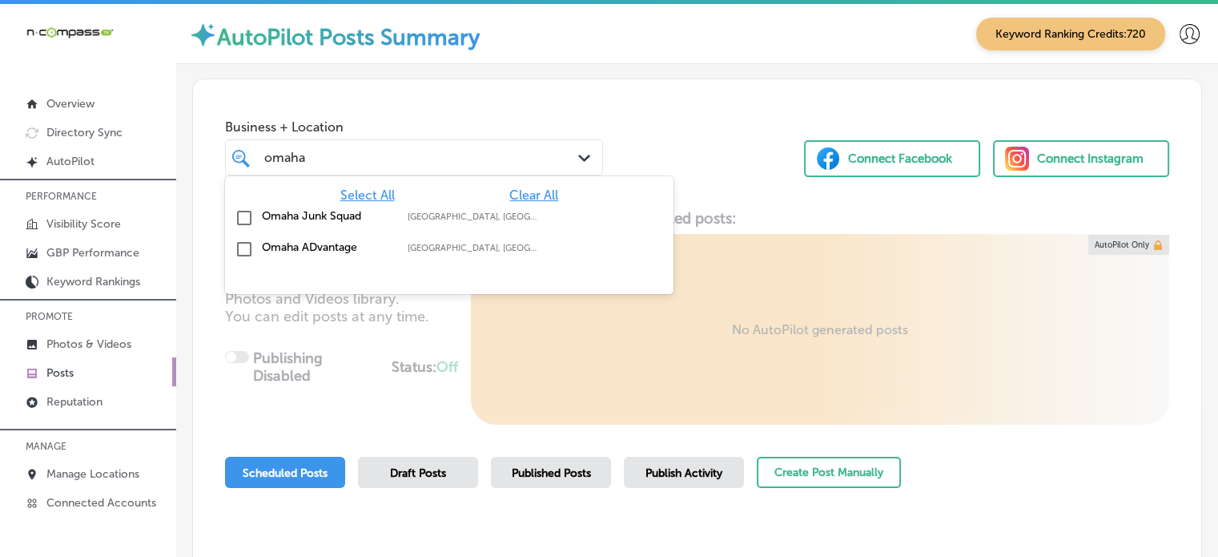
click at [368, 248] on label "Omaha ADvantage" at bounding box center [327, 247] width 130 height 14
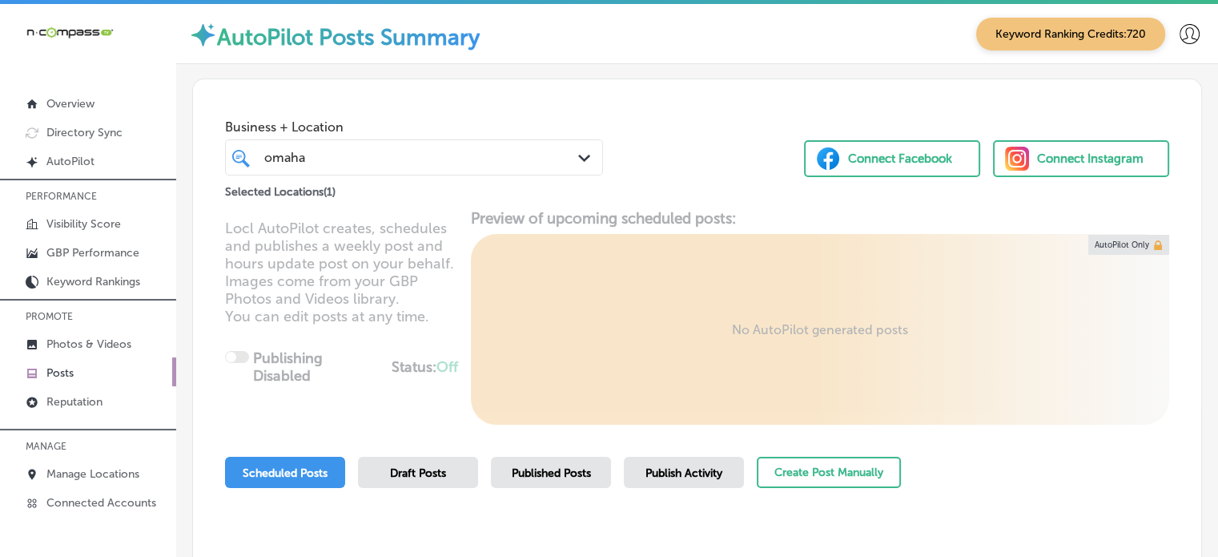
click at [685, 130] on div "Business + Location omaha omaha Path Created with Sketch. Selected Locations ( …" at bounding box center [697, 140] width 1008 height 122
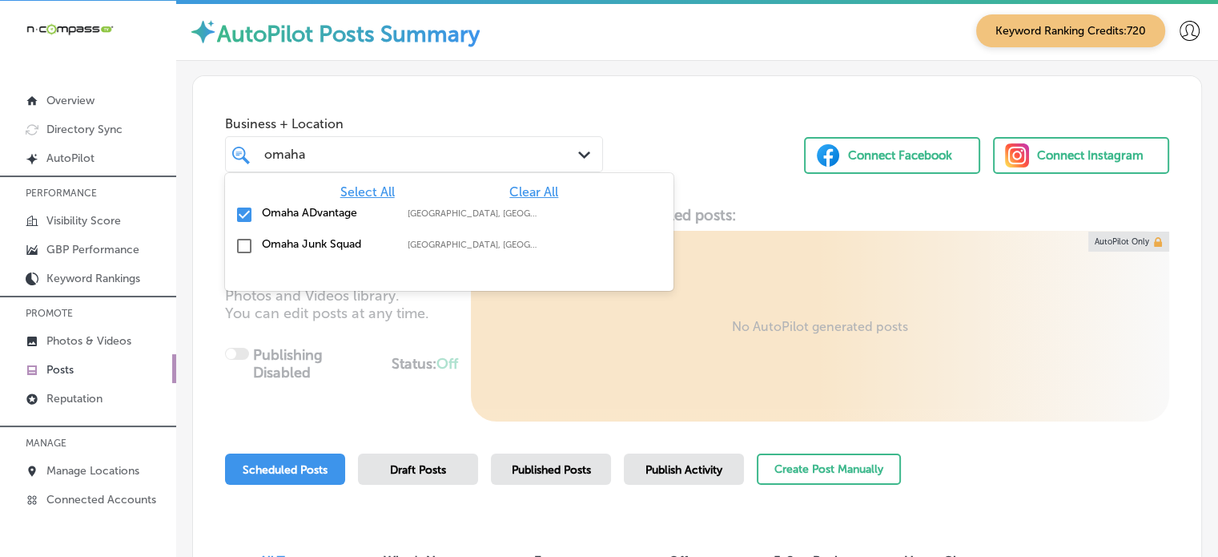
click at [424, 161] on div "omaha omaha" at bounding box center [399, 154] width 272 height 22
click at [522, 194] on span "Clear All" at bounding box center [533, 191] width 49 height 15
type input "o"
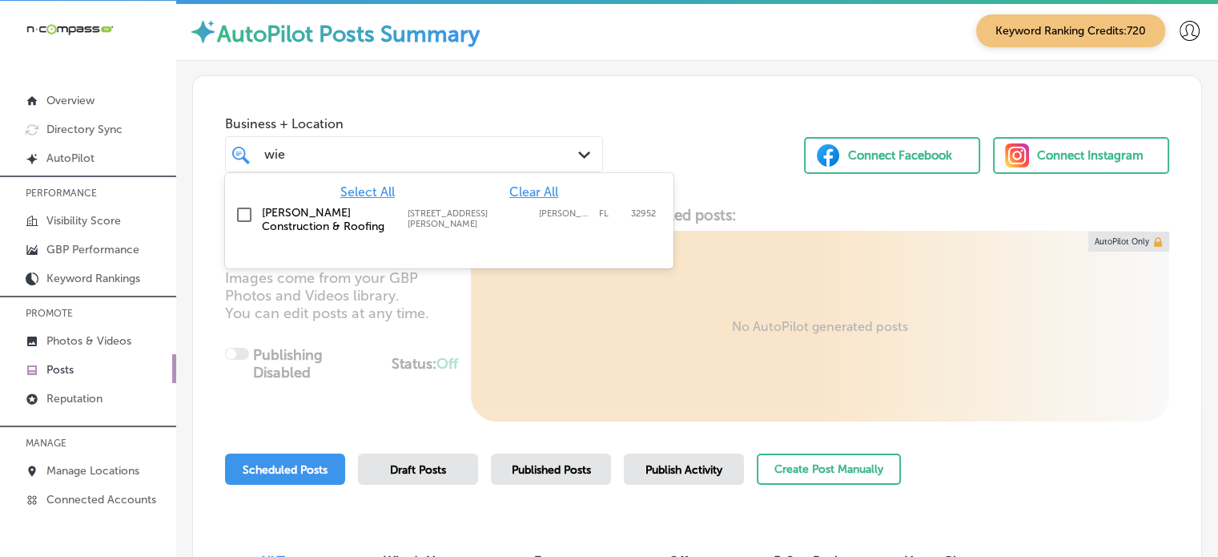
click at [462, 219] on label "777 E Merritt Island Cswy, Ste 314" at bounding box center [469, 218] width 123 height 21
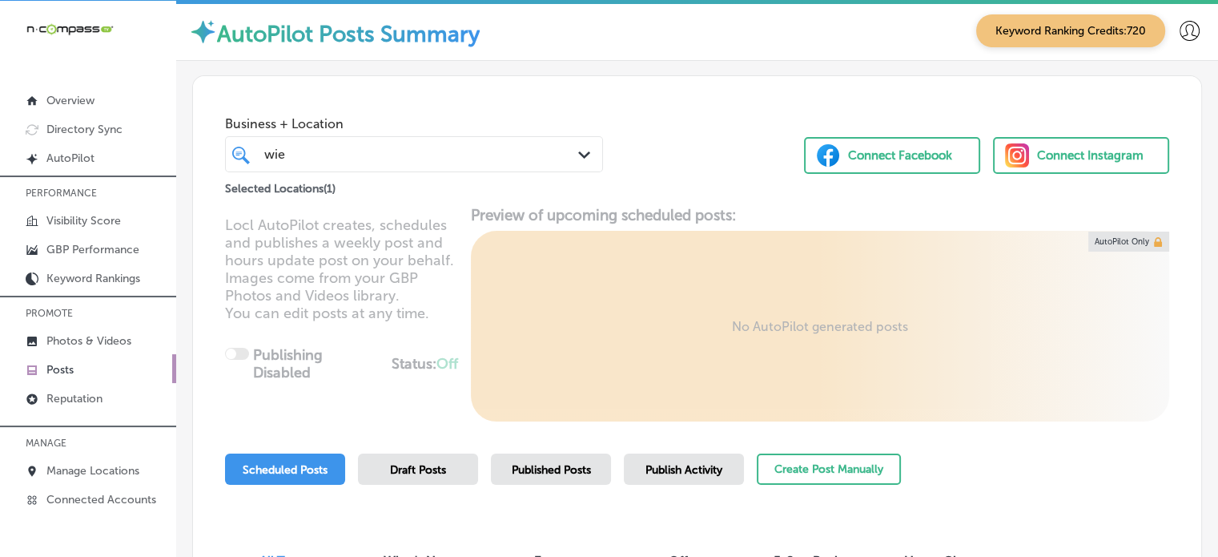
click at [654, 110] on div "Business + Location wie wie Path Created with Sketch. Selected Locations ( 1 ) …" at bounding box center [697, 137] width 1008 height 122
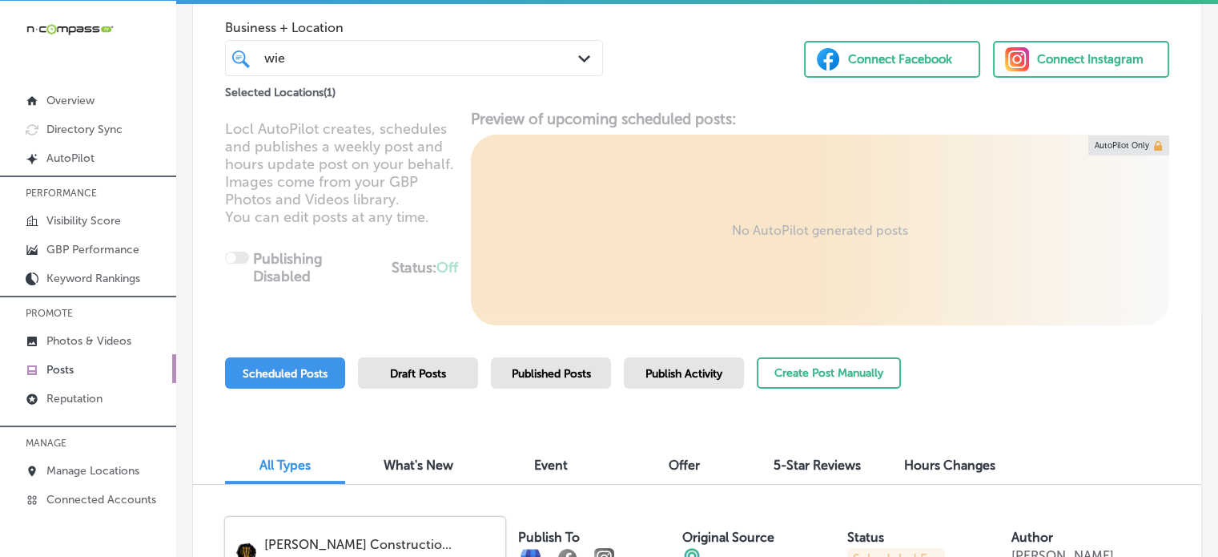
scroll to position [19, 0]
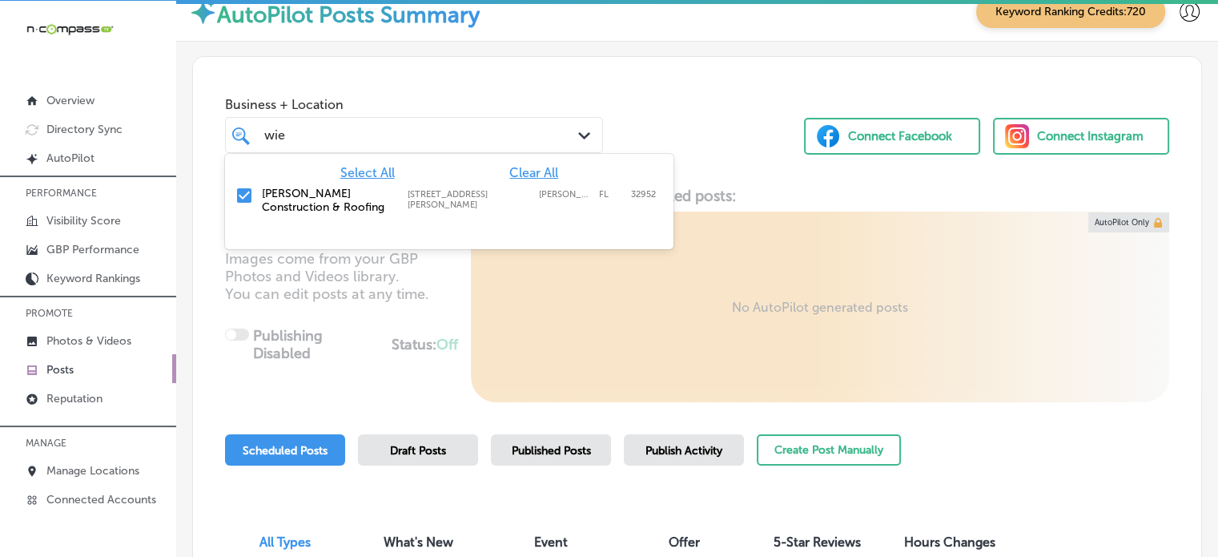
click at [387, 142] on div "wie wie" at bounding box center [399, 135] width 272 height 22
click at [525, 172] on span "Clear All" at bounding box center [533, 172] width 49 height 15
type input "w"
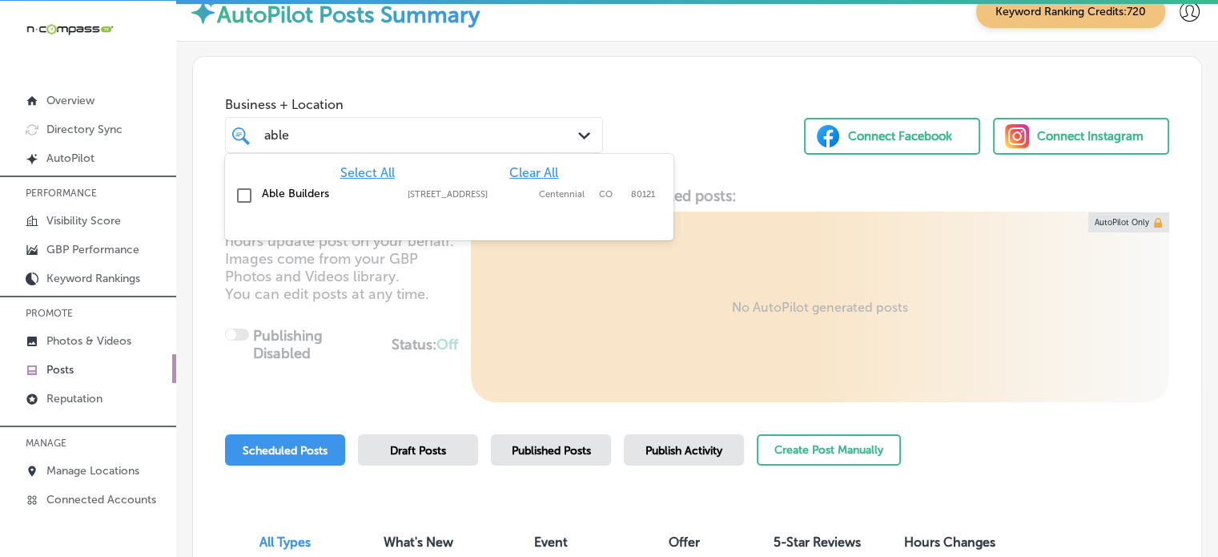
click at [470, 192] on label "31 E Panama Dr, Suite E" at bounding box center [469, 194] width 123 height 10
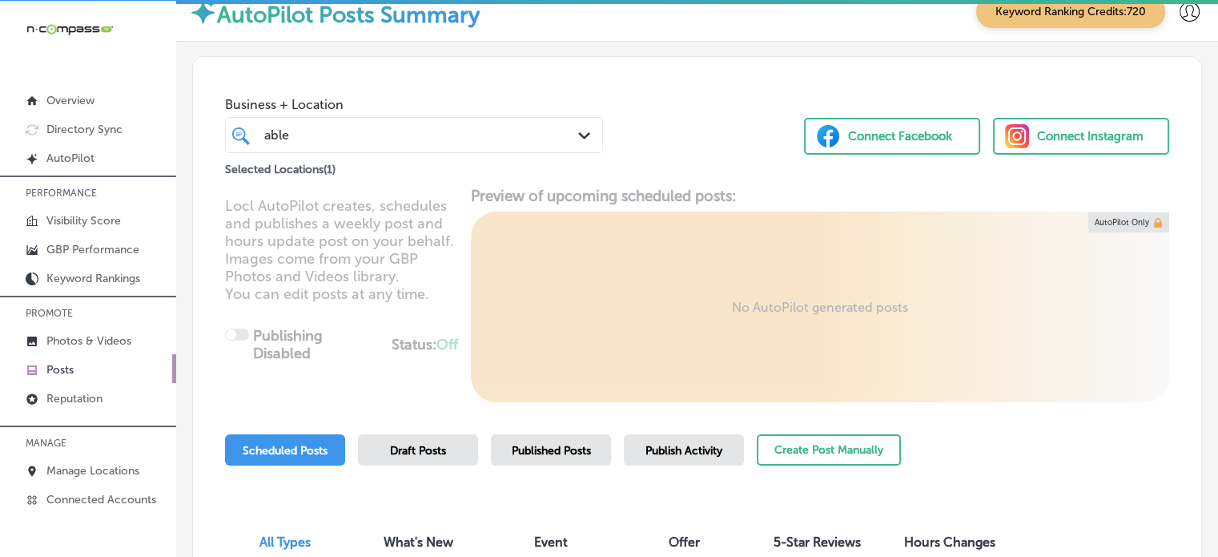
click at [690, 98] on div "Business + Location able able Path Created with Sketch. Selected Locations ( 1 …" at bounding box center [697, 118] width 1008 height 122
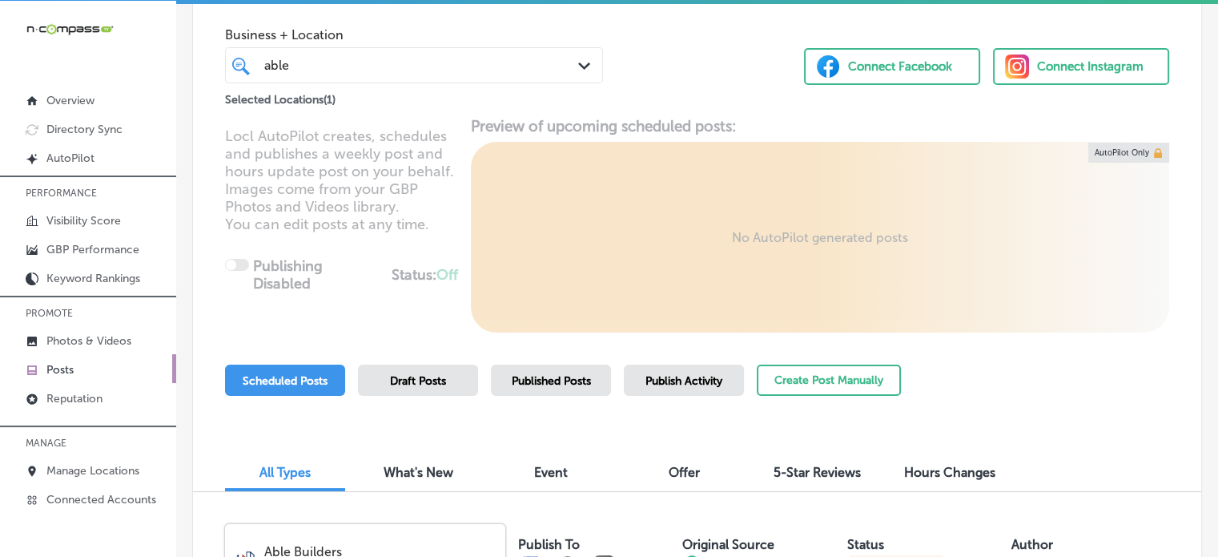
scroll to position [0, 0]
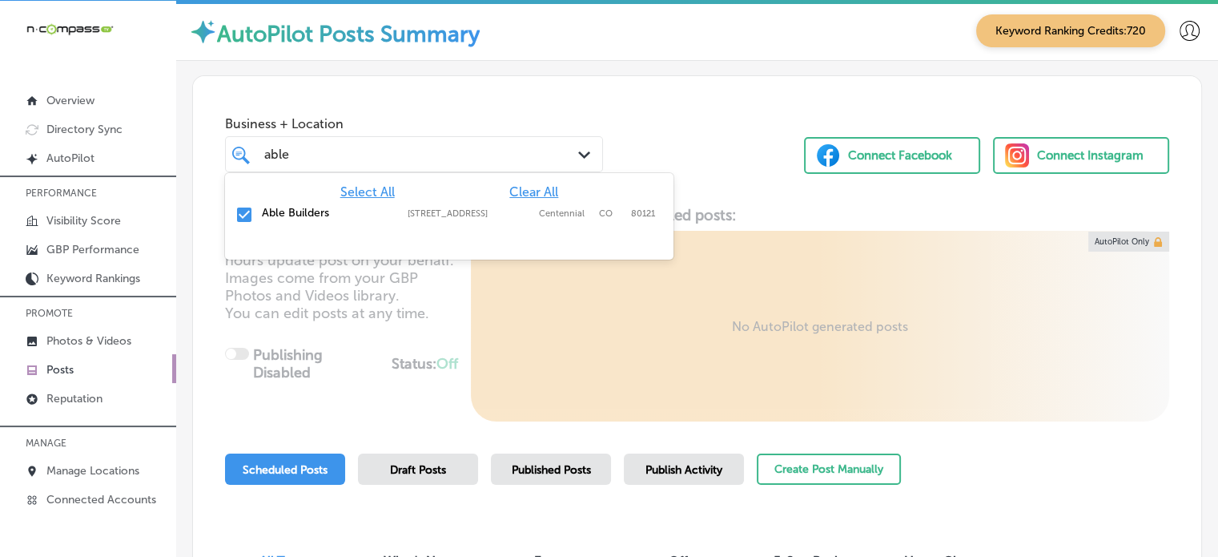
click at [509, 152] on div "able able" at bounding box center [399, 154] width 272 height 22
click at [516, 187] on span "Clear All" at bounding box center [533, 191] width 49 height 15
type input "a"
click at [451, 212] on label "Dunlap, IN, USA | Goshen, IN, USA | Gran ..." at bounding box center [473, 213] width 130 height 10
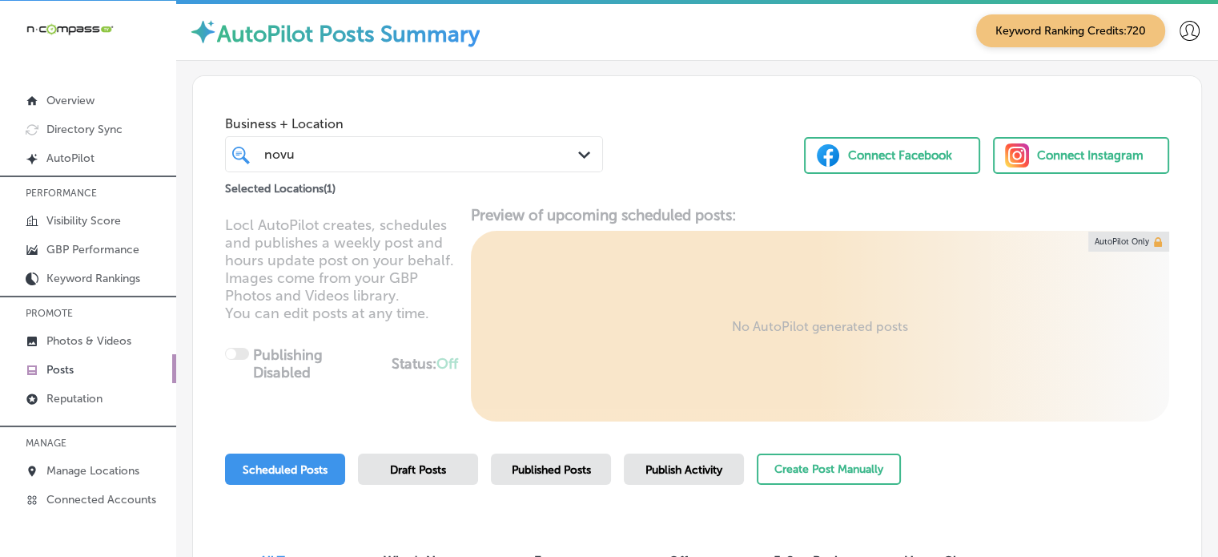
click at [441, 316] on div "Locl AutoPilot creates, schedules and publishes a weekly post and hours update …" at bounding box center [697, 313] width 1008 height 215
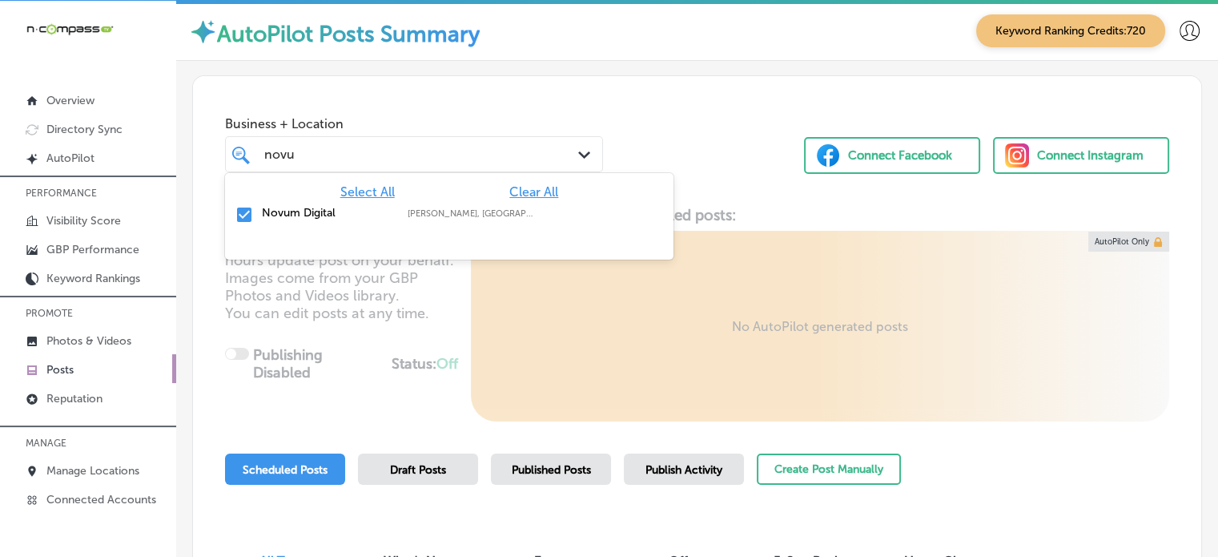
click at [427, 153] on div "novu novu" at bounding box center [399, 154] width 272 height 22
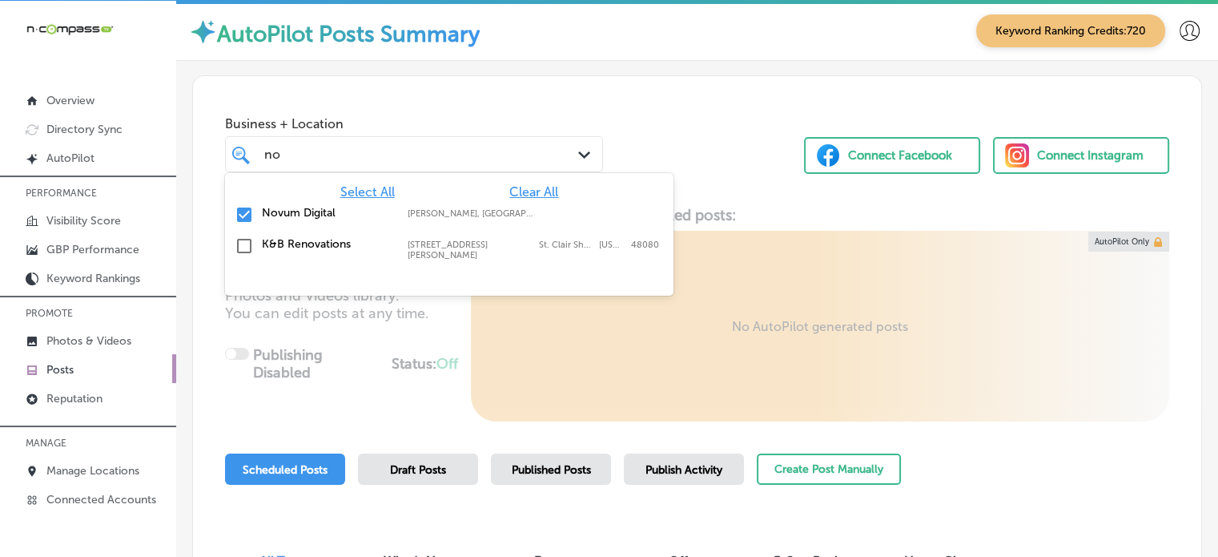
type input "n"
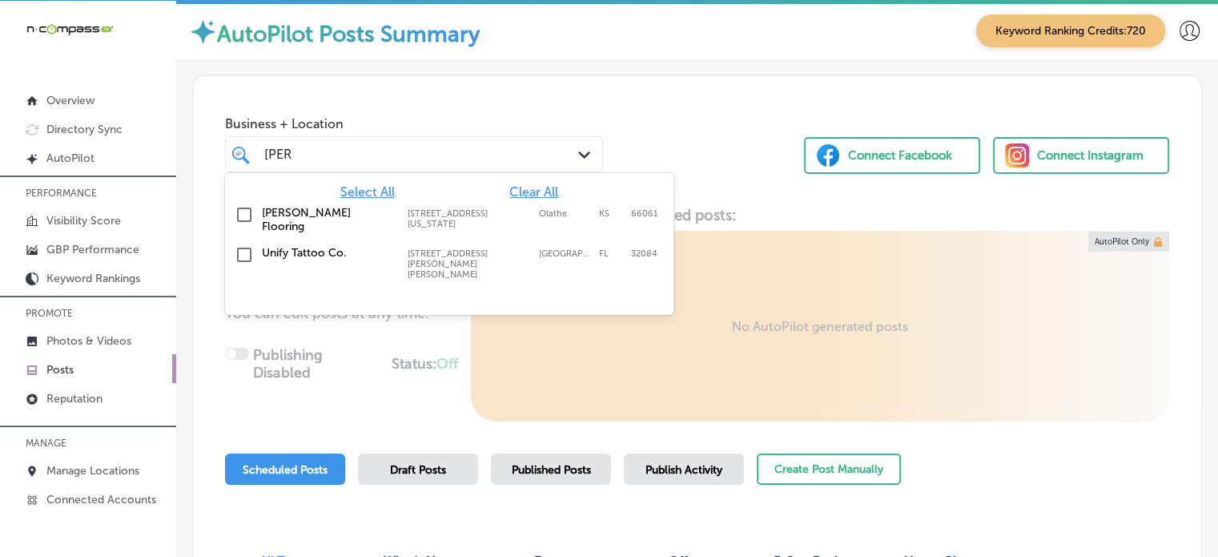
click at [291, 207] on label "Leon Flooring" at bounding box center [327, 219] width 130 height 27
click at [465, 89] on div "Business + Location option 1792 E. Kansas City Rd, selected. option 1792 E. Kan…" at bounding box center [697, 137] width 1008 height 122
click at [472, 149] on div "leon leon" at bounding box center [399, 154] width 272 height 22
click at [526, 189] on span "Clear All" at bounding box center [533, 191] width 49 height 15
click at [727, 143] on div "Business + Location option 1792 E. Kansas City Rd, selected. option focused, 1 …" at bounding box center [697, 137] width 1008 height 122
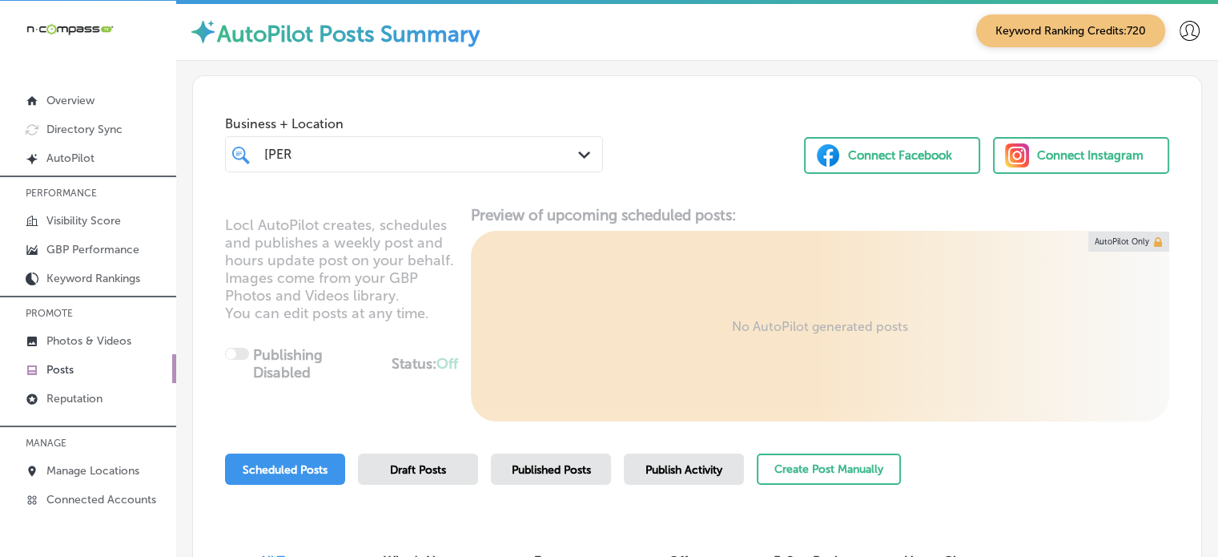
click at [397, 140] on div "leon leon Path Created with Sketch." at bounding box center [414, 154] width 378 height 36
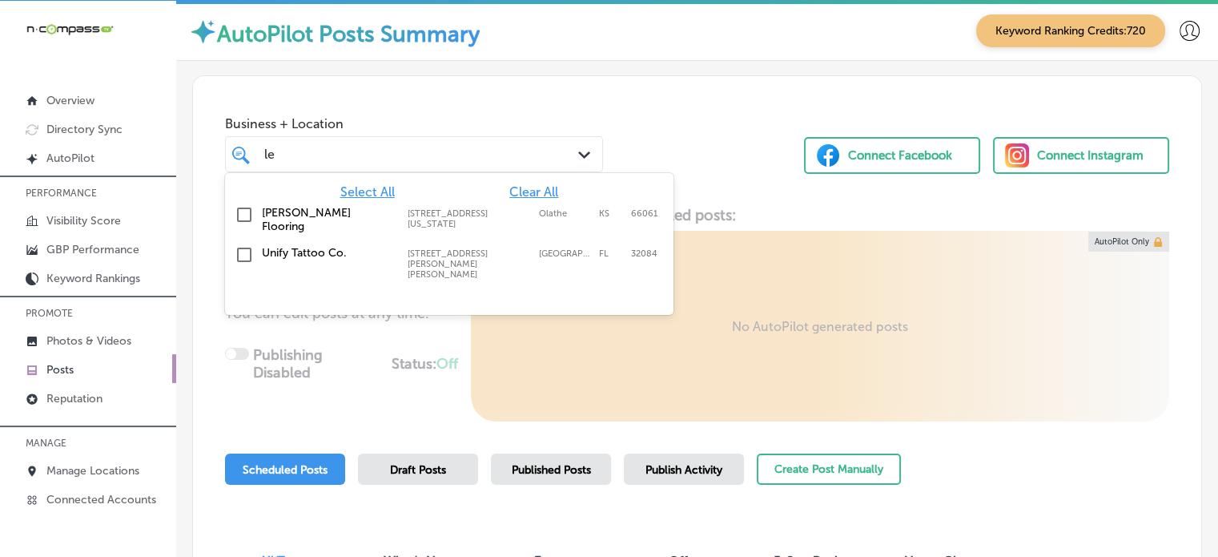
type input "l"
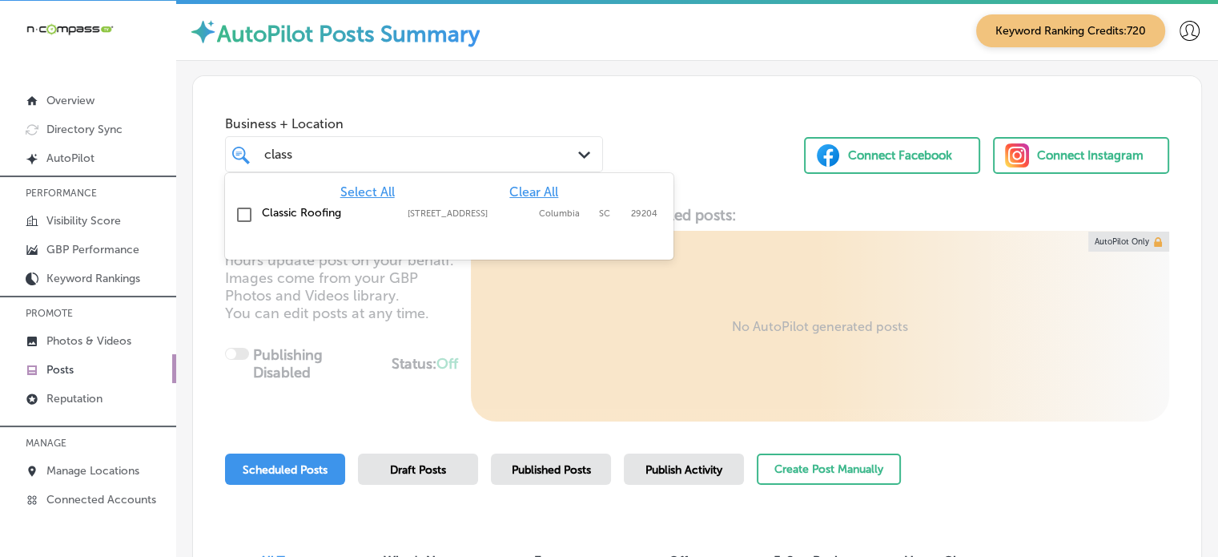
click at [425, 208] on label "3326 Two Notch Rd" at bounding box center [469, 213] width 123 height 10
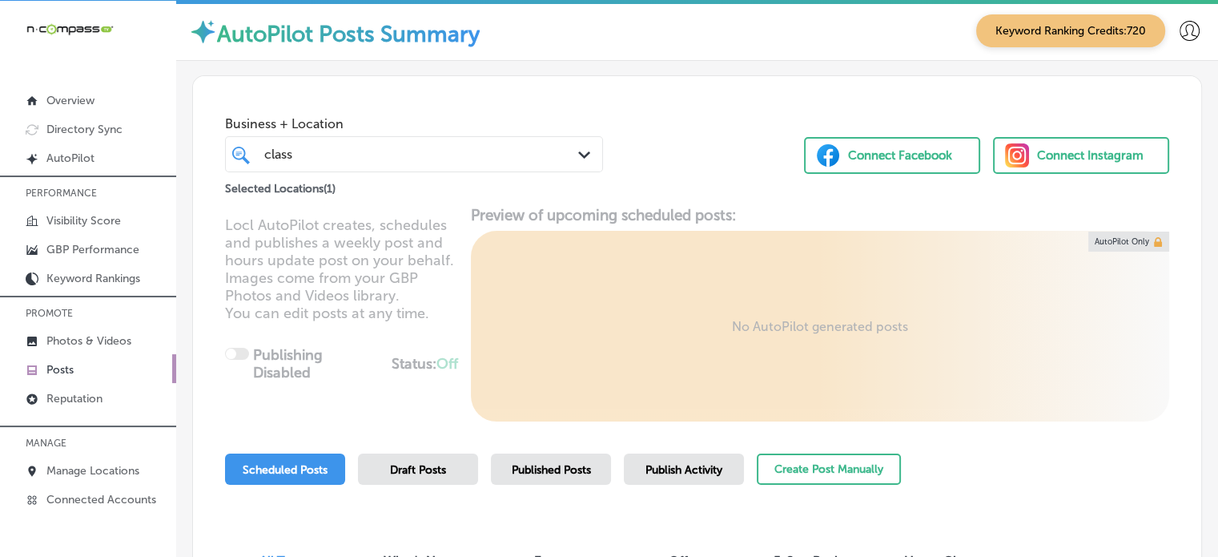
click at [642, 118] on div "Business + Location class class Path Created with Sketch. Selected Locations ( …" at bounding box center [697, 137] width 1008 height 122
click at [453, 153] on div "class class" at bounding box center [399, 154] width 272 height 22
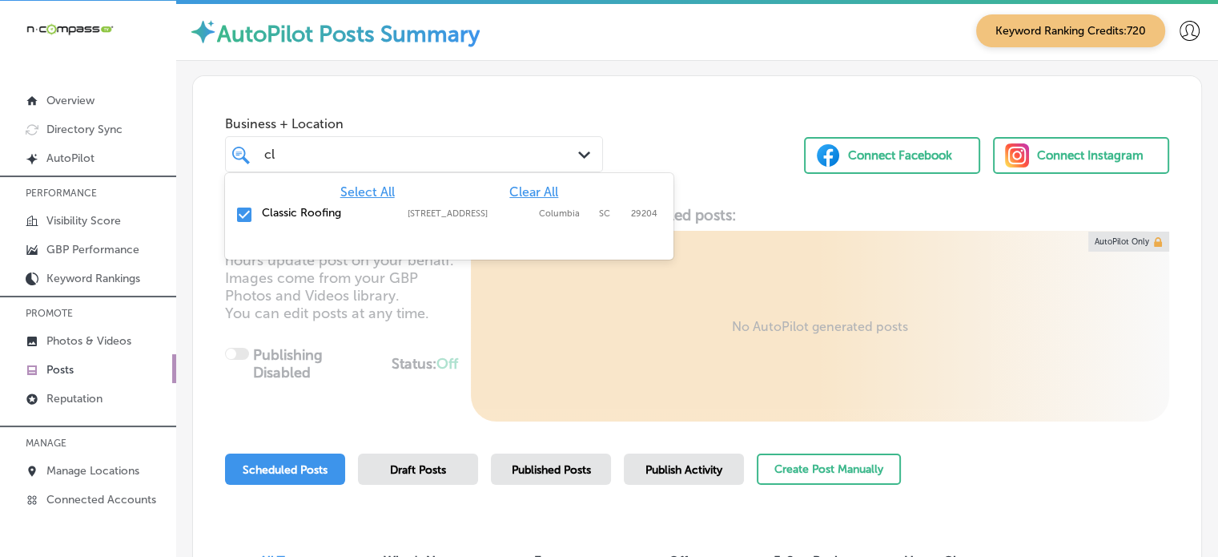
type input "c"
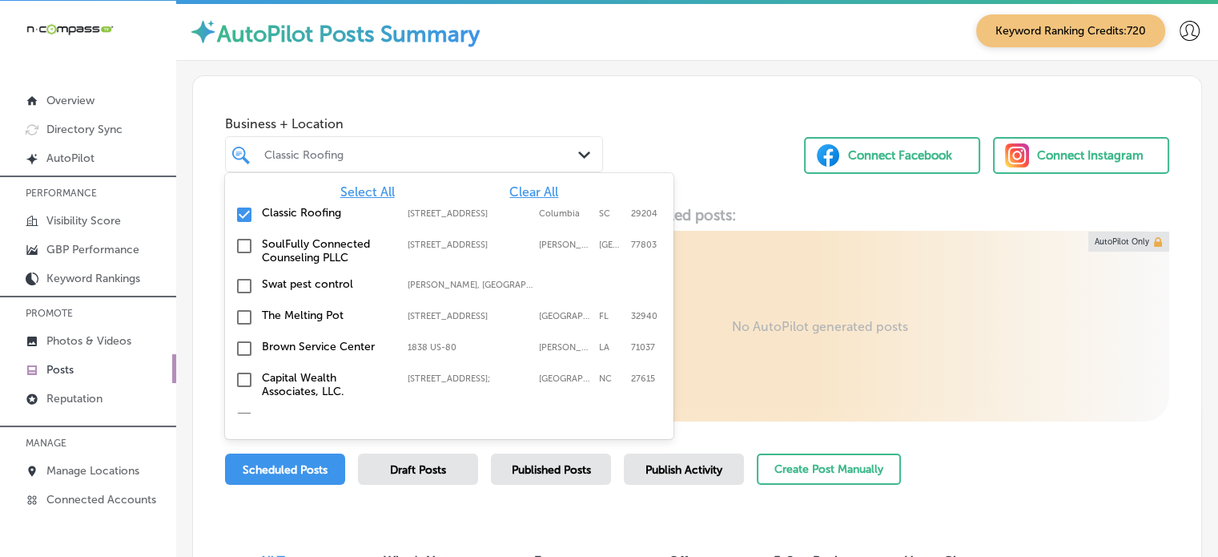
click at [515, 187] on span "Clear All" at bounding box center [533, 191] width 49 height 15
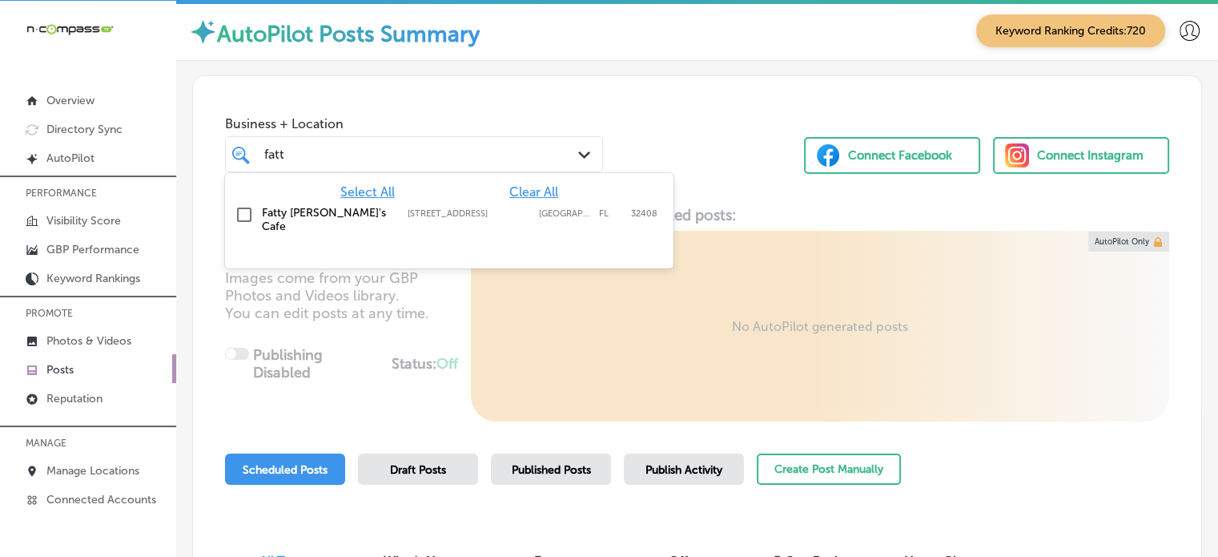
click at [423, 208] on label "948 Navy Blvd" at bounding box center [469, 213] width 123 height 10
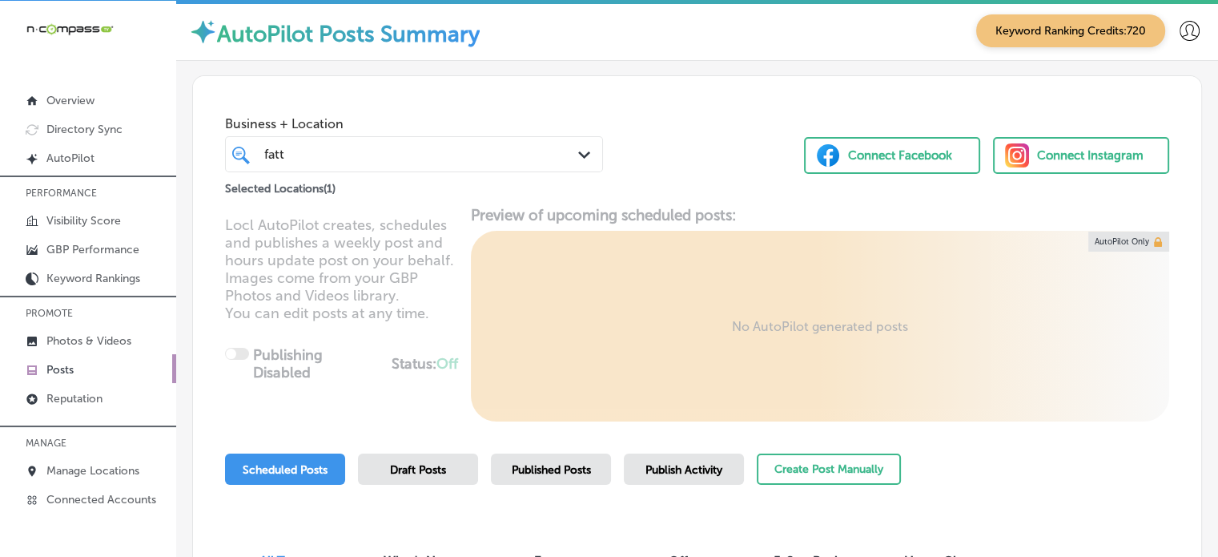
click at [734, 122] on div "Business + Location fatt fatt Path Created with Sketch. Selected Locations ( 1 …" at bounding box center [697, 137] width 1008 height 122
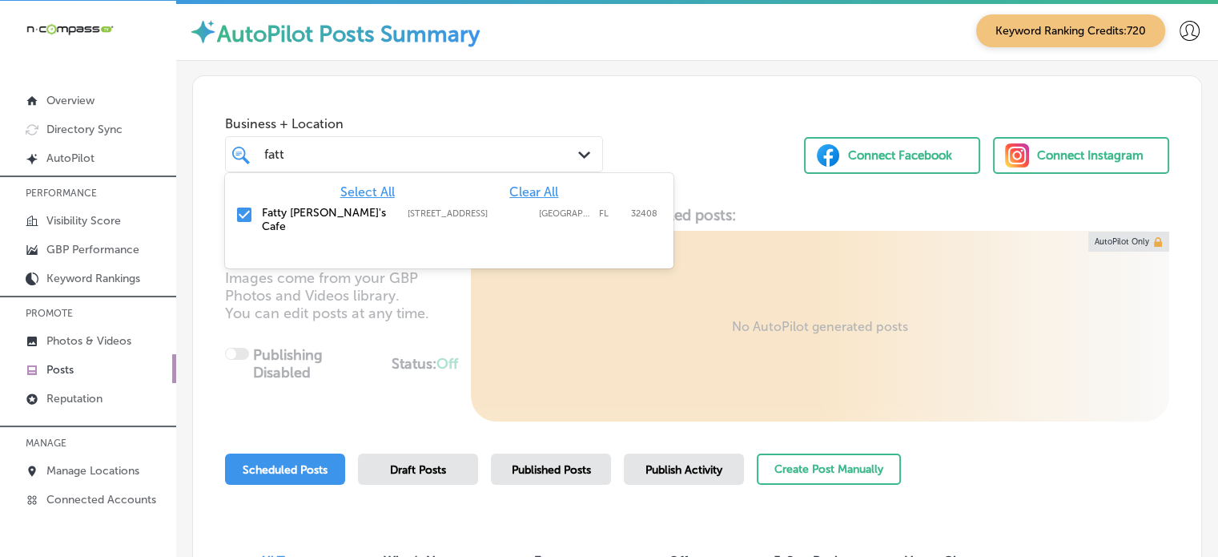
click at [436, 156] on div "fatt fatt" at bounding box center [399, 154] width 272 height 22
click at [532, 189] on span "Clear All" at bounding box center [533, 191] width 49 height 15
type input "f"
type input "akg"
click at [471, 213] on label "Lyons, CO, USA | Aurora, CO, USA | Denve ..." at bounding box center [473, 213] width 130 height 10
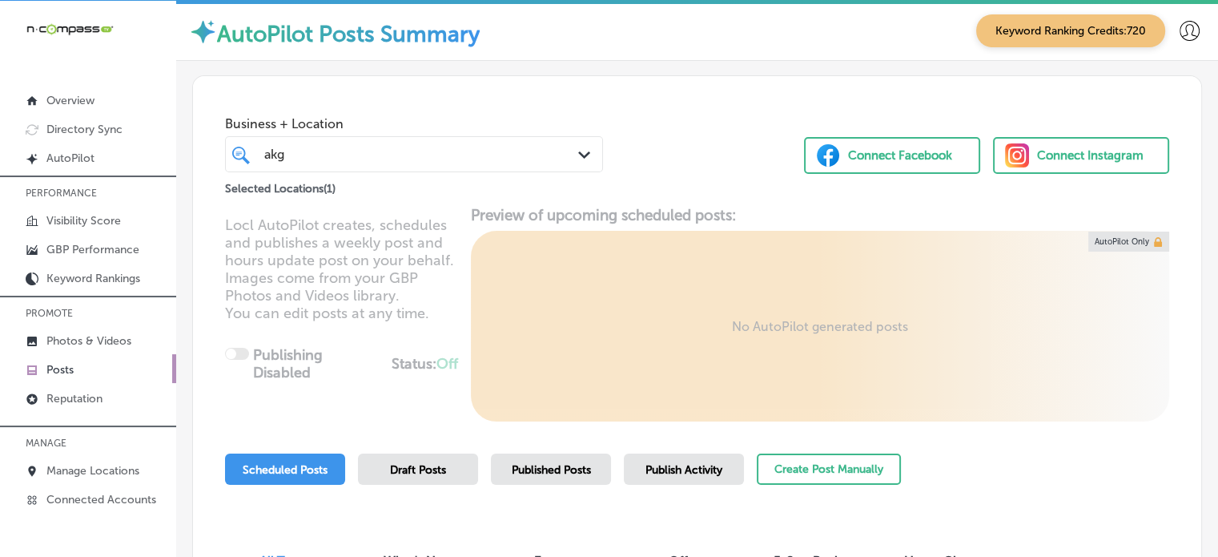
click at [697, 137] on div "Business + Location akg akg Path Created with Sketch. Selected Locations ( 1 ) …" at bounding box center [697, 137] width 1008 height 122
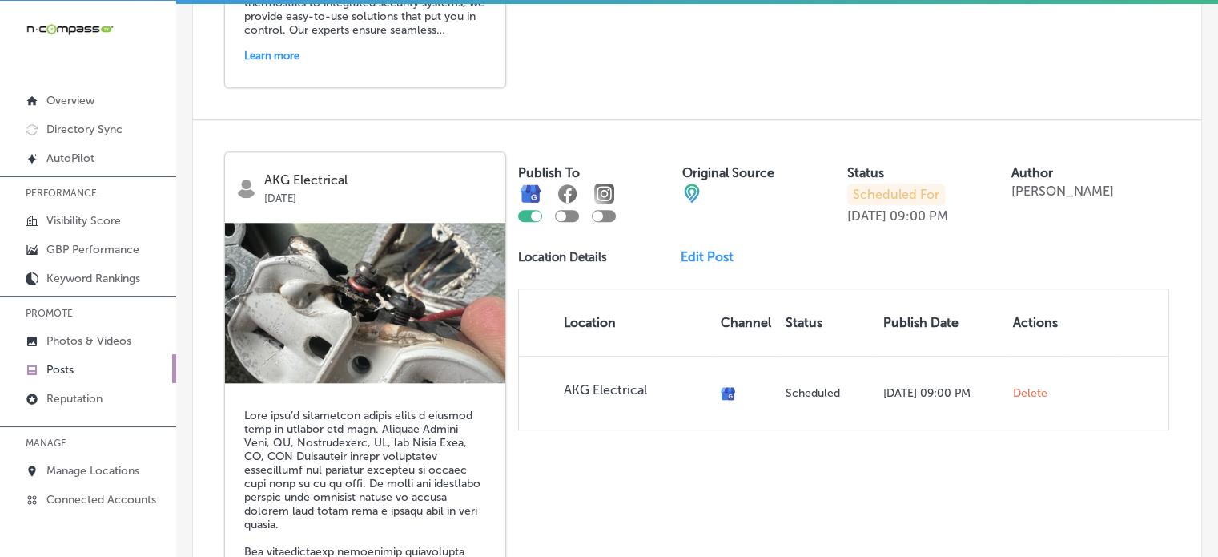
scroll to position [1615, 0]
